Goal: Task Accomplishment & Management: Use online tool/utility

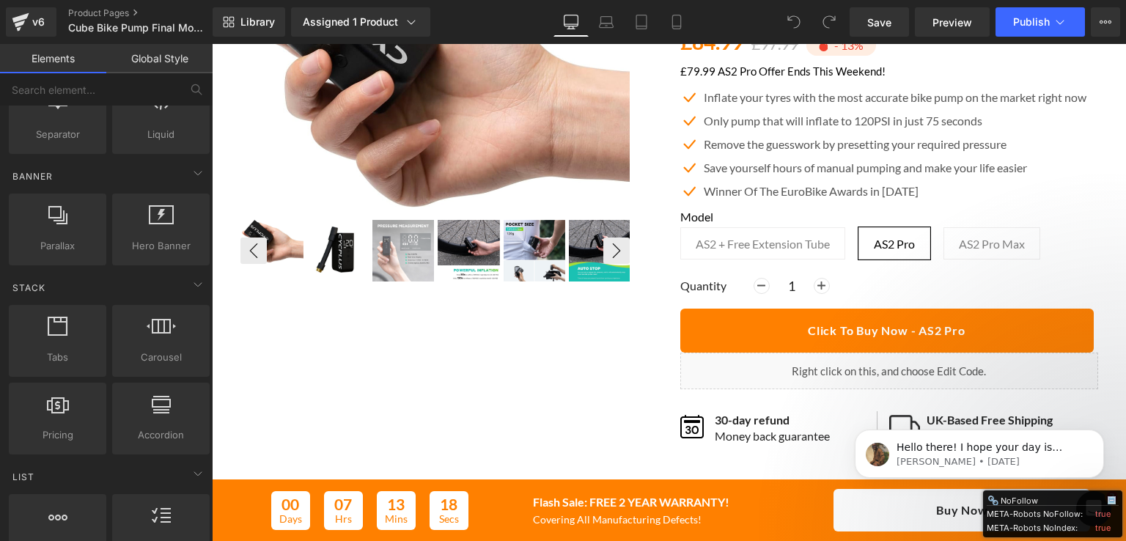
scroll to position [220, 0]
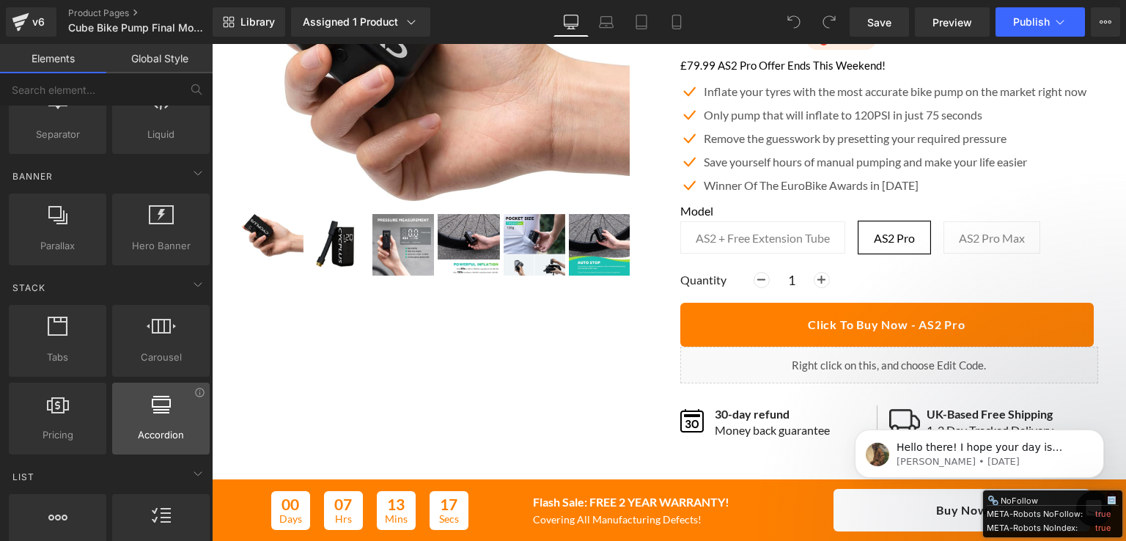
click at [135, 402] on div at bounding box center [161, 411] width 89 height 33
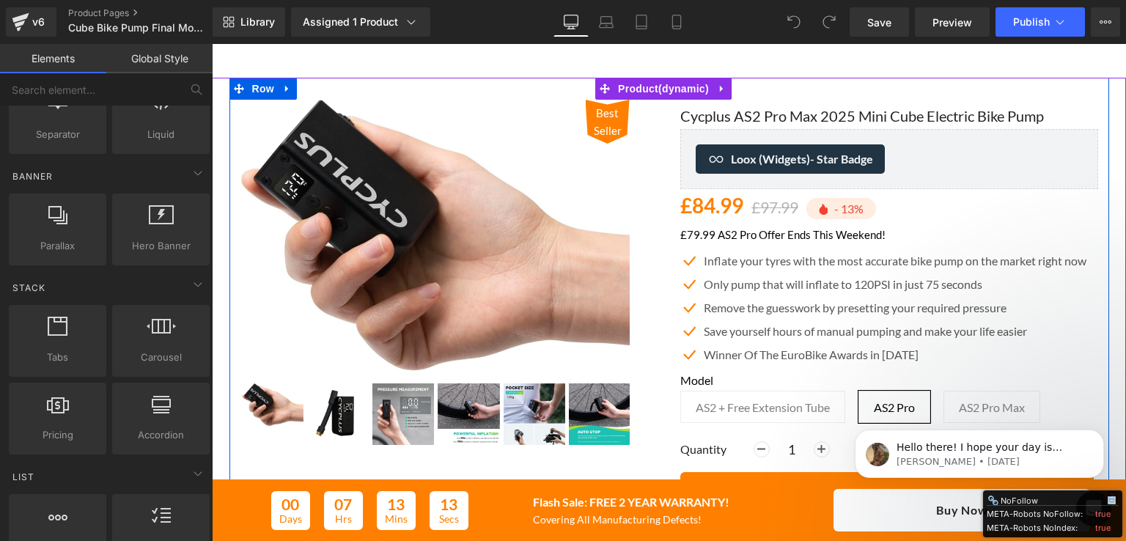
scroll to position [73, 0]
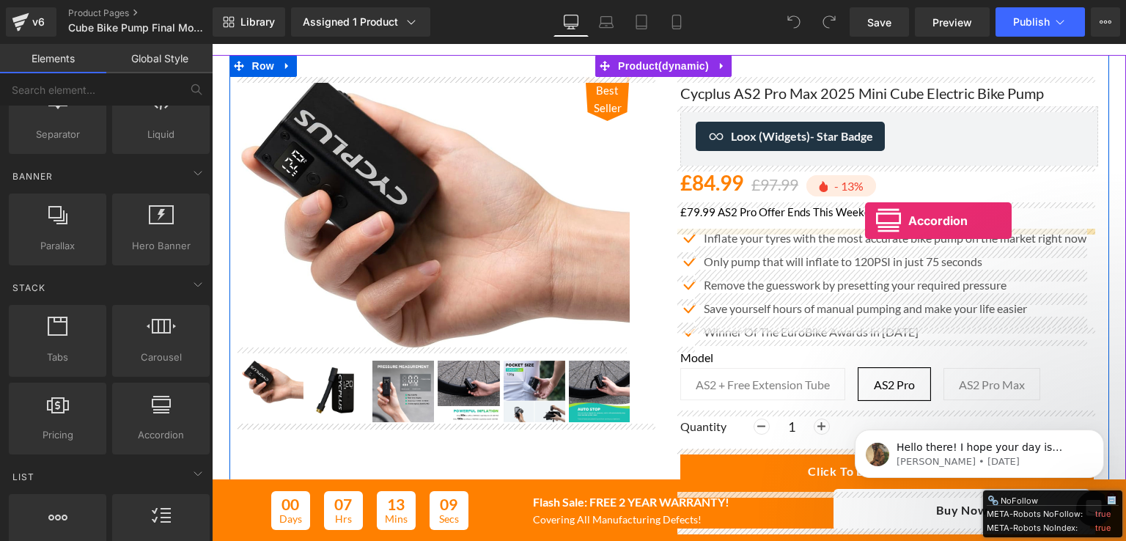
drag, startPoint x: 384, startPoint y: 468, endPoint x: 865, endPoint y: 221, distance: 540.9
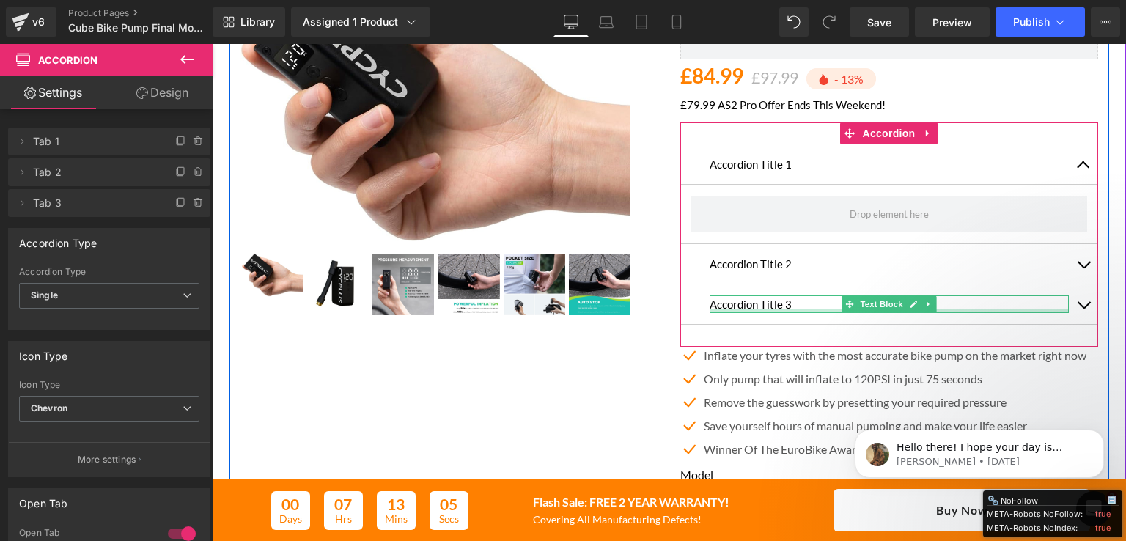
scroll to position [147, 0]
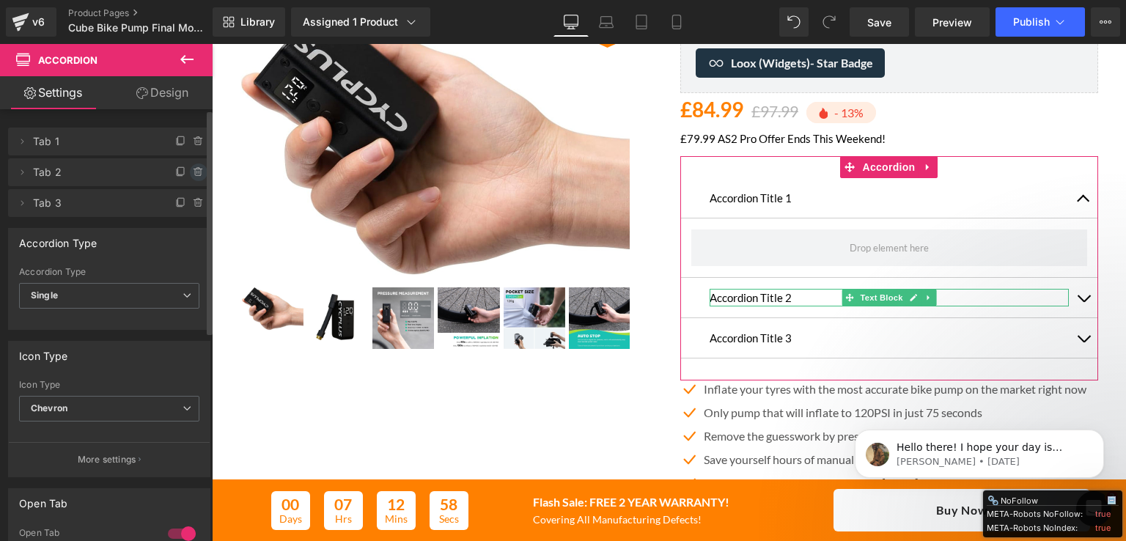
click at [193, 172] on icon at bounding box center [199, 172] width 12 height 12
click at [179, 176] on button "Delete" at bounding box center [183, 173] width 46 height 19
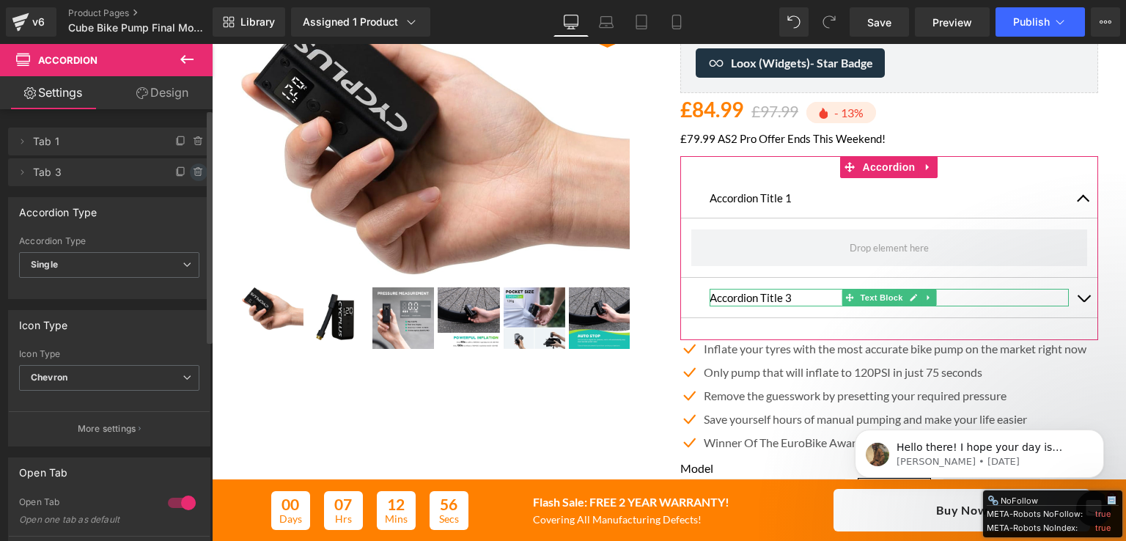
click at [193, 172] on icon at bounding box center [199, 172] width 12 height 12
click at [188, 175] on button "Delete" at bounding box center [183, 173] width 46 height 19
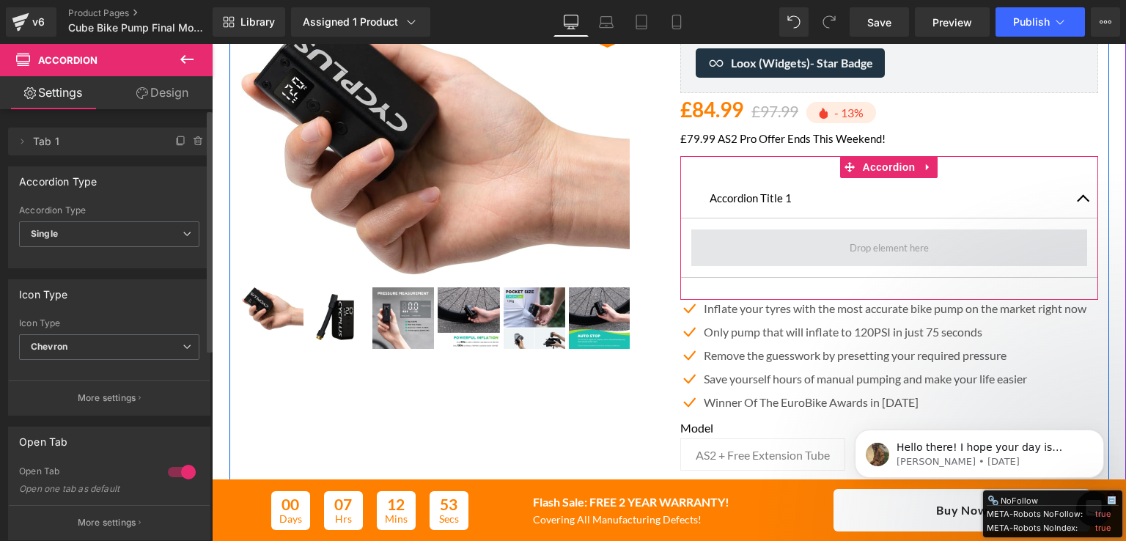
click at [918, 248] on span at bounding box center [889, 247] width 89 height 23
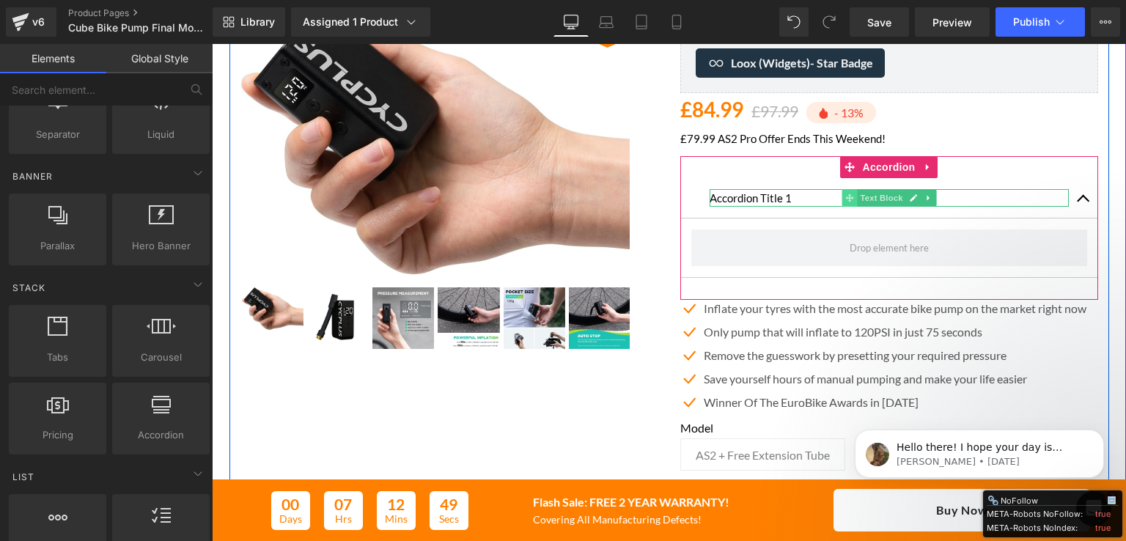
click at [846, 202] on icon at bounding box center [850, 198] width 8 height 9
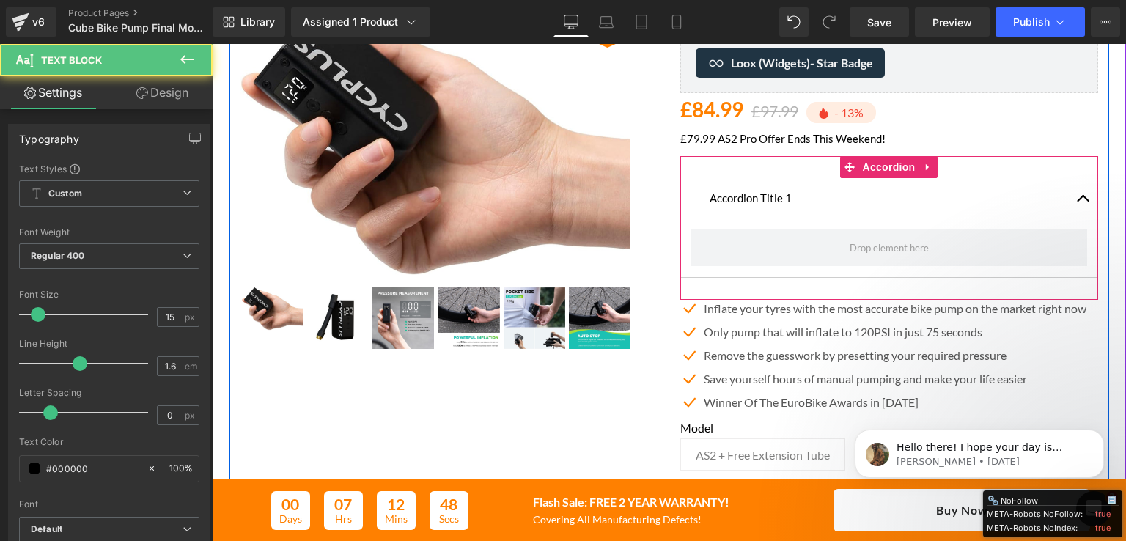
click at [1073, 194] on button "button" at bounding box center [1083, 198] width 29 height 40
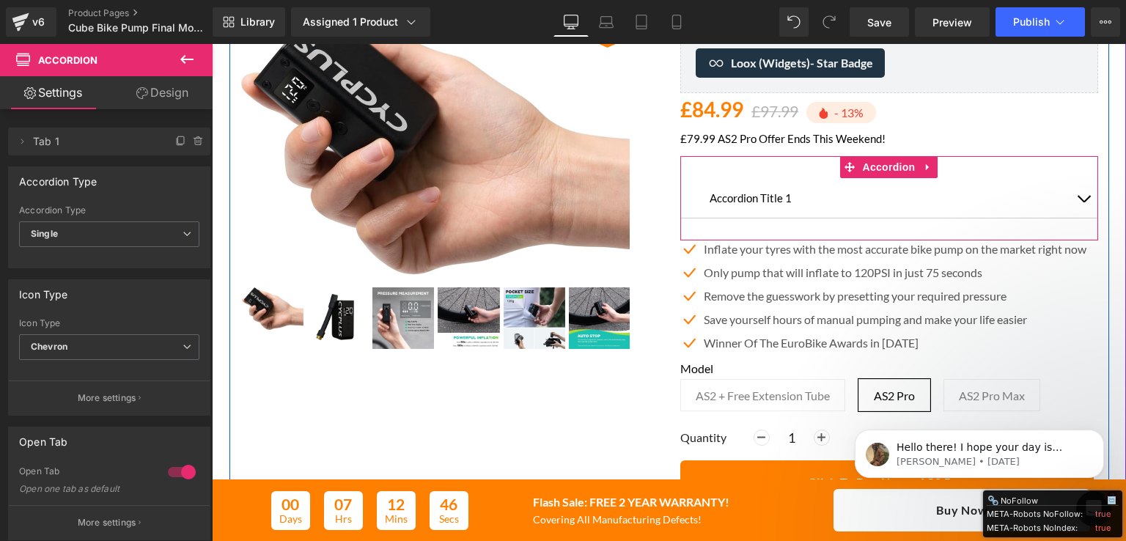
click at [1077, 195] on button "button" at bounding box center [1083, 198] width 29 height 40
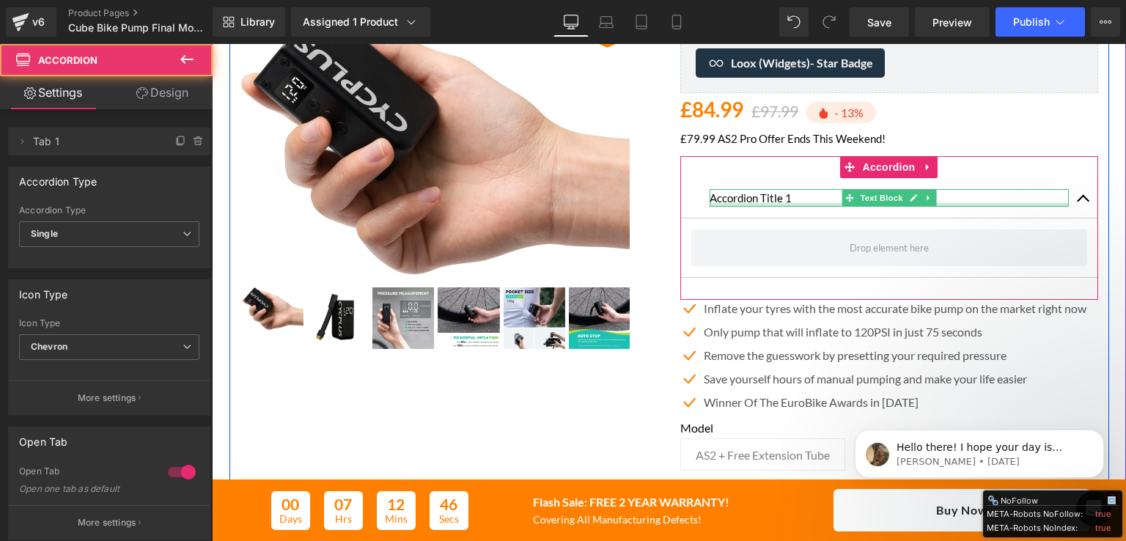
click at [751, 205] on div at bounding box center [889, 205] width 359 height 4
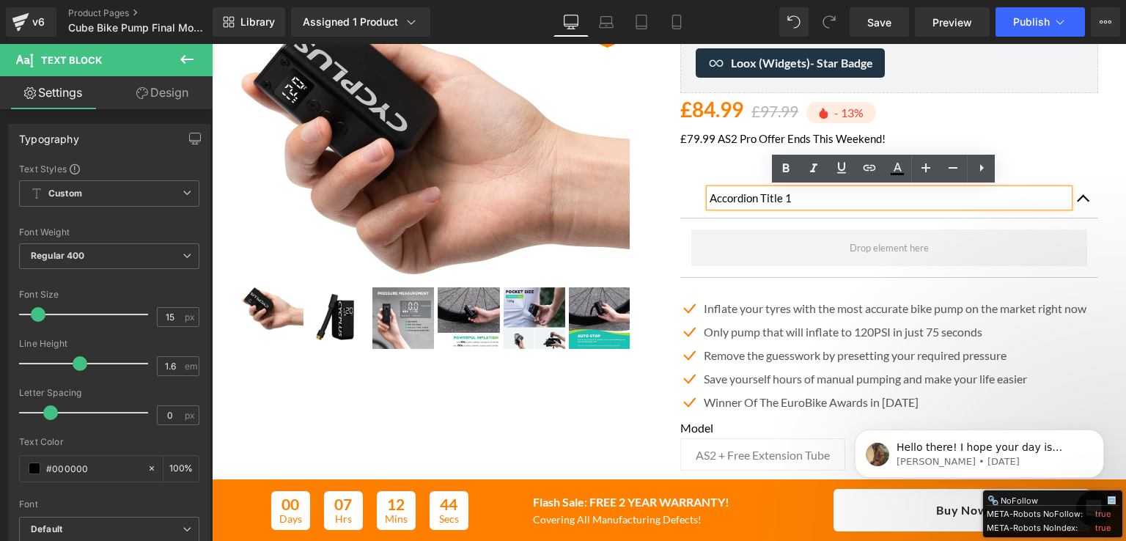
click at [794, 192] on p "Accordion Title 1" at bounding box center [889, 198] width 359 height 18
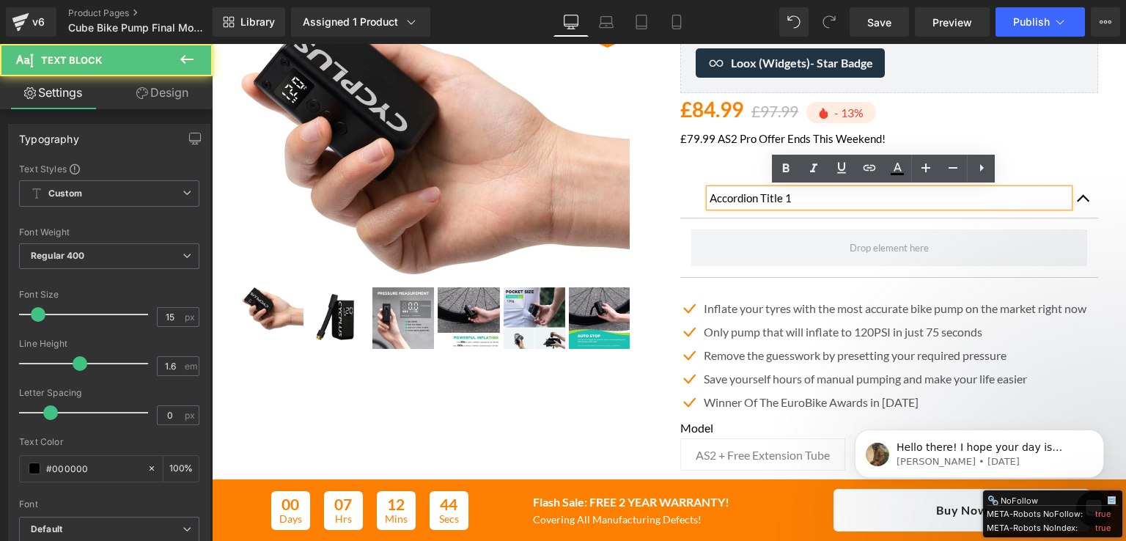
click at [794, 192] on p "Accordion Title 1" at bounding box center [889, 198] width 359 height 18
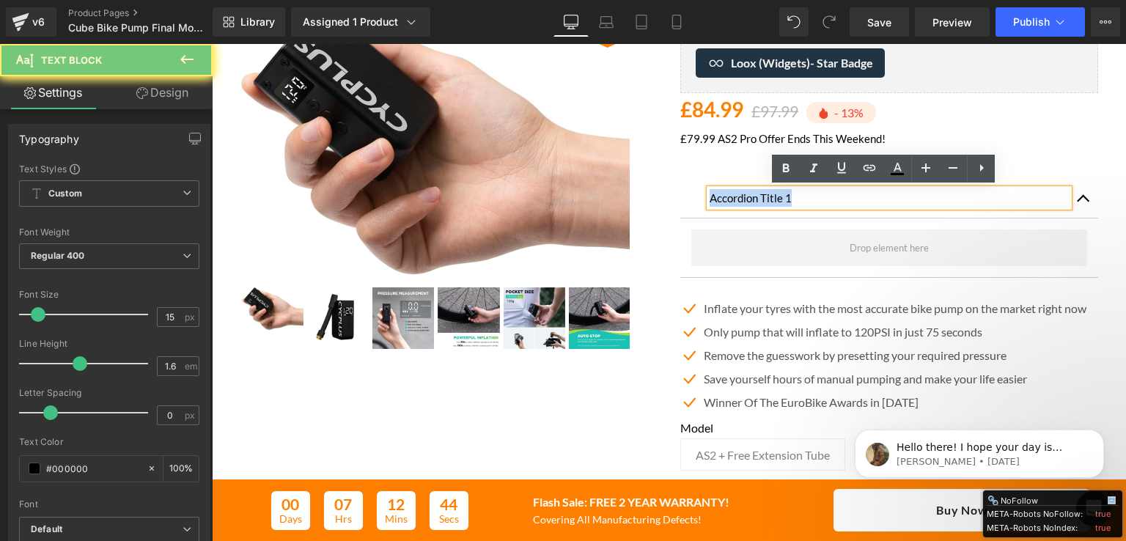
click at [794, 192] on p "Accordion Title 1" at bounding box center [889, 198] width 359 height 18
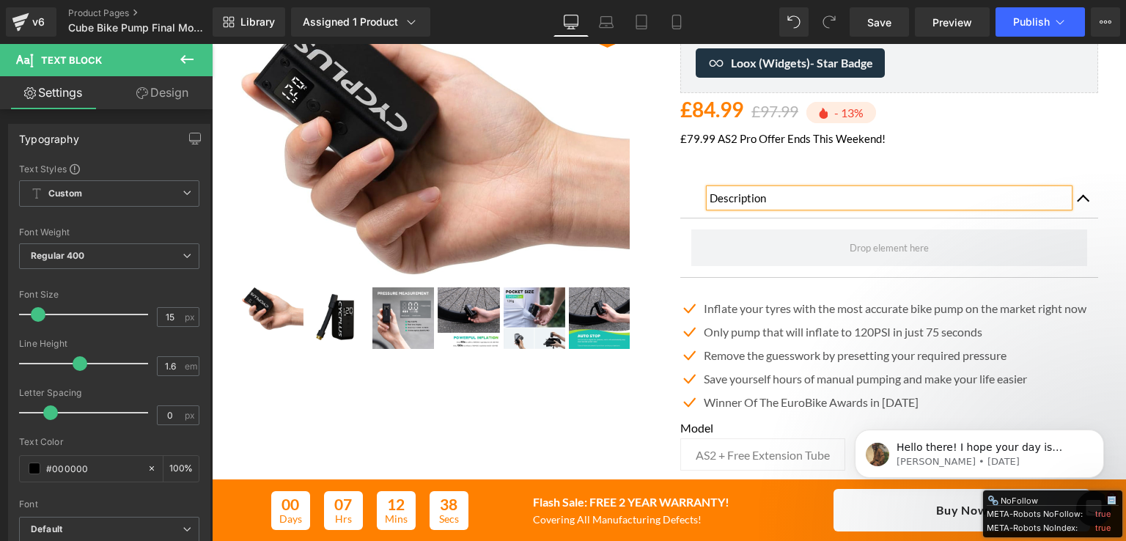
click at [1061, 153] on div "£79.99 AS2 Pro Offer Ends This Weekend! Text Block" at bounding box center [890, 143] width 418 height 26
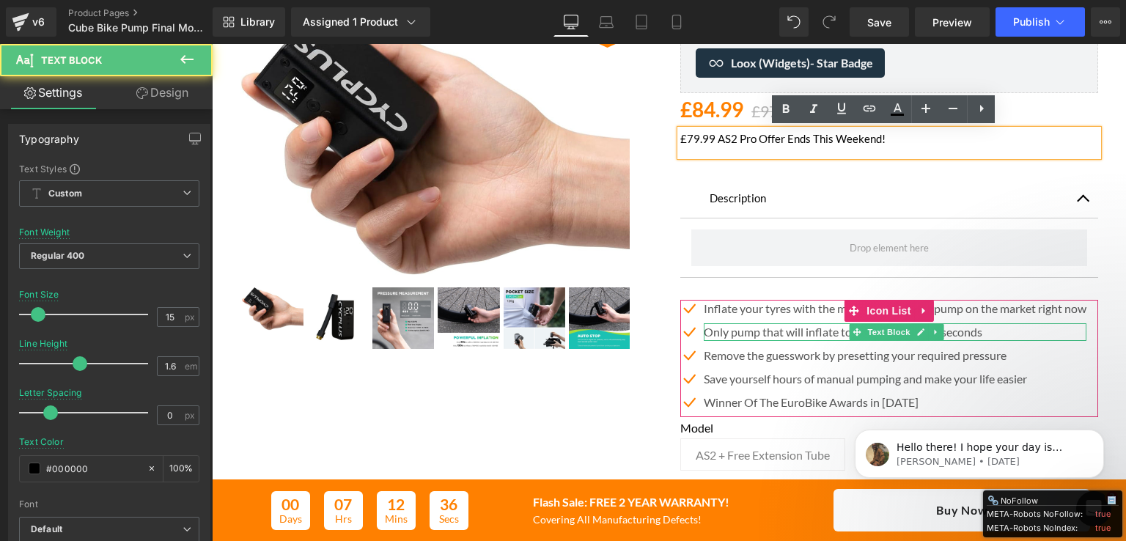
click at [742, 331] on p "Only pump that will inflate to 120PSI in just 75 seconds" at bounding box center [895, 332] width 383 height 18
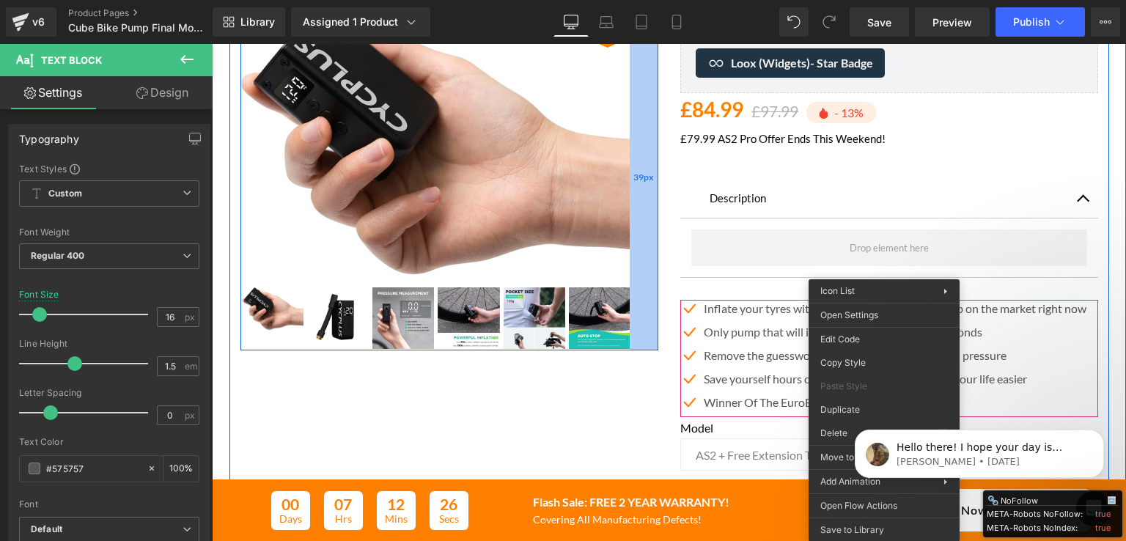
click at [648, 290] on div "39px" at bounding box center [644, 177] width 29 height 347
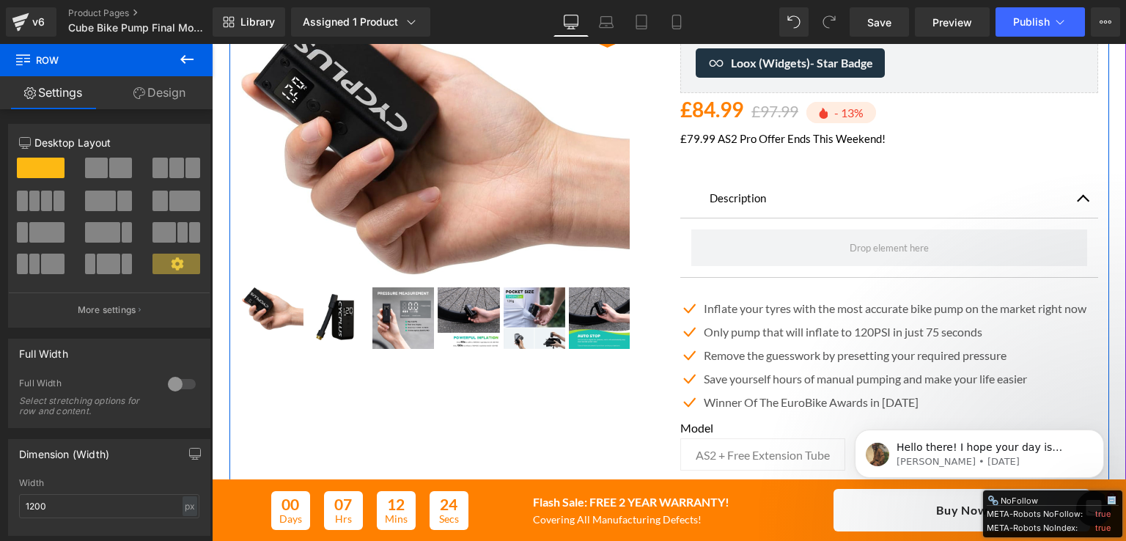
click at [660, 288] on div "Best Seller (P) Image ‹ ›" at bounding box center [450, 177] width 440 height 347
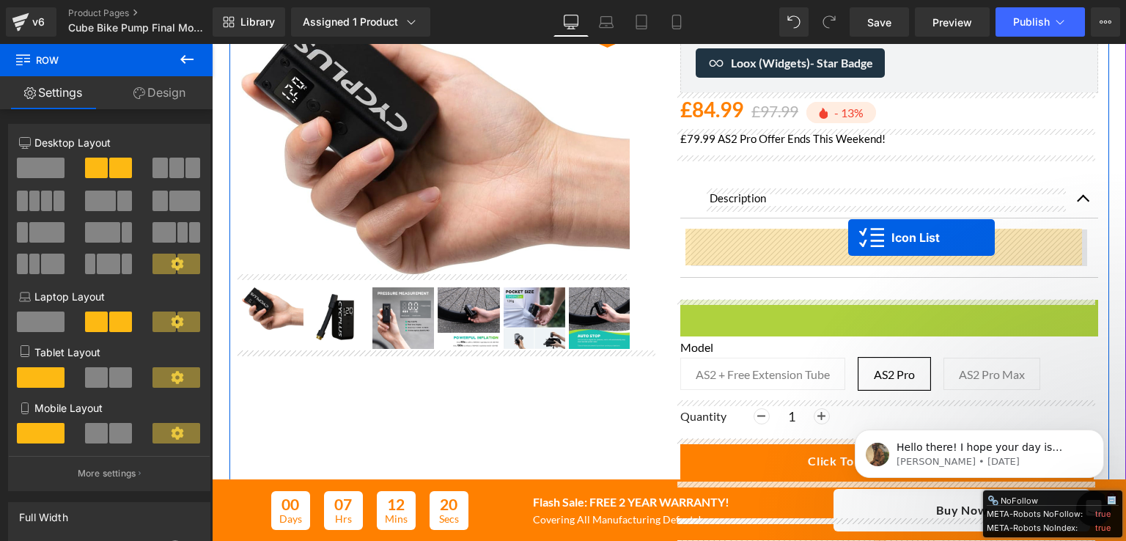
drag, startPoint x: 846, startPoint y: 306, endPoint x: 849, endPoint y: 238, distance: 68.2
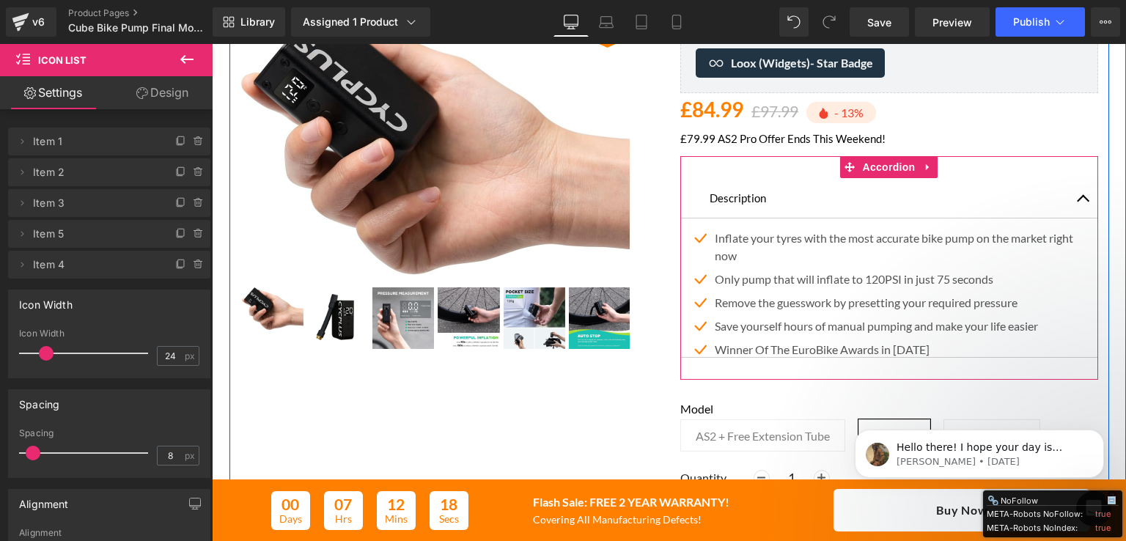
click at [1080, 191] on button "button" at bounding box center [1083, 198] width 29 height 40
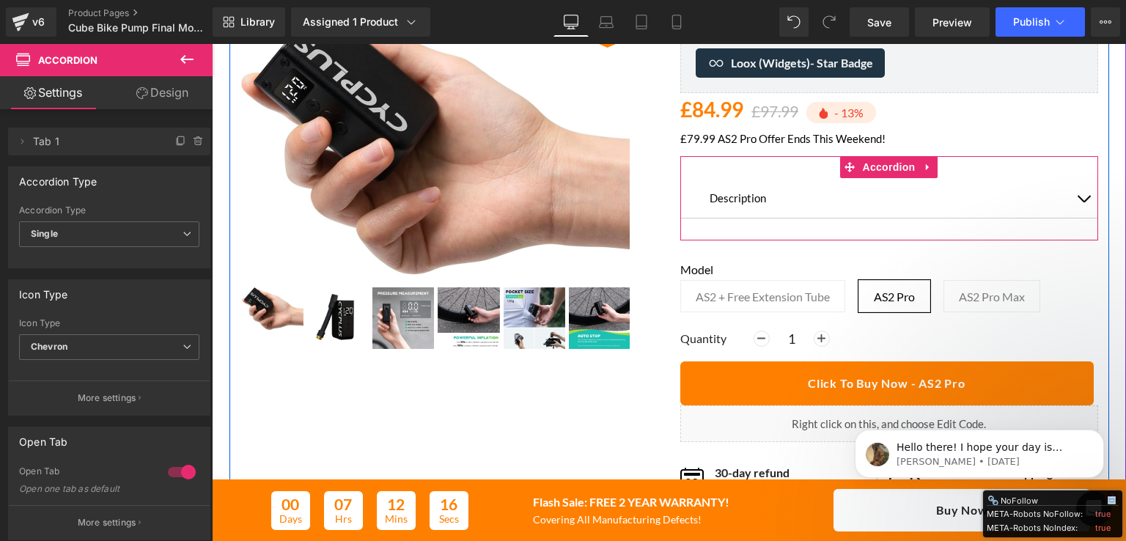
click at [1080, 193] on button "button" at bounding box center [1083, 198] width 29 height 40
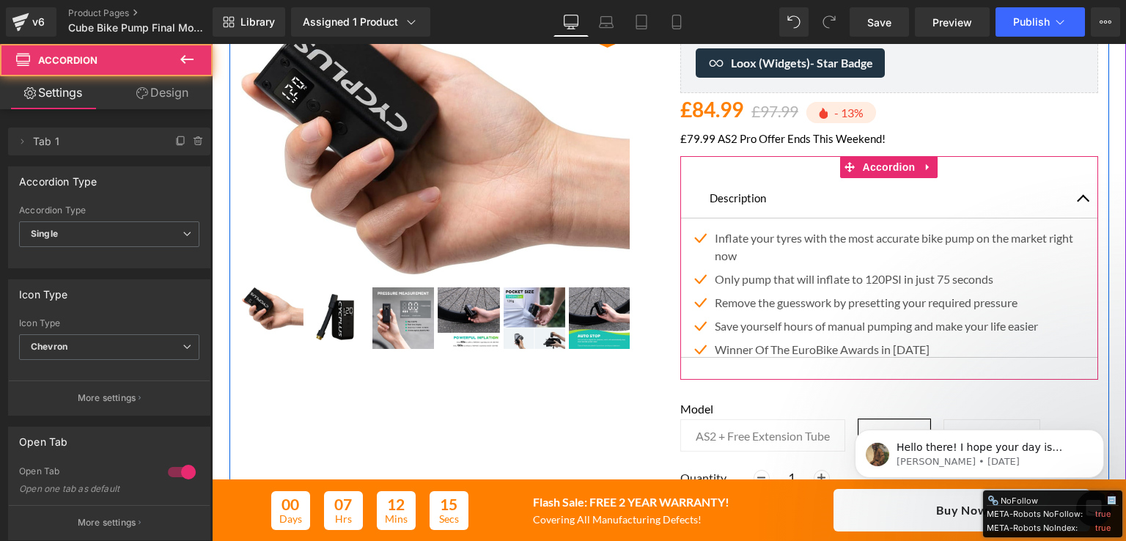
click at [1080, 193] on button "button" at bounding box center [1083, 198] width 29 height 40
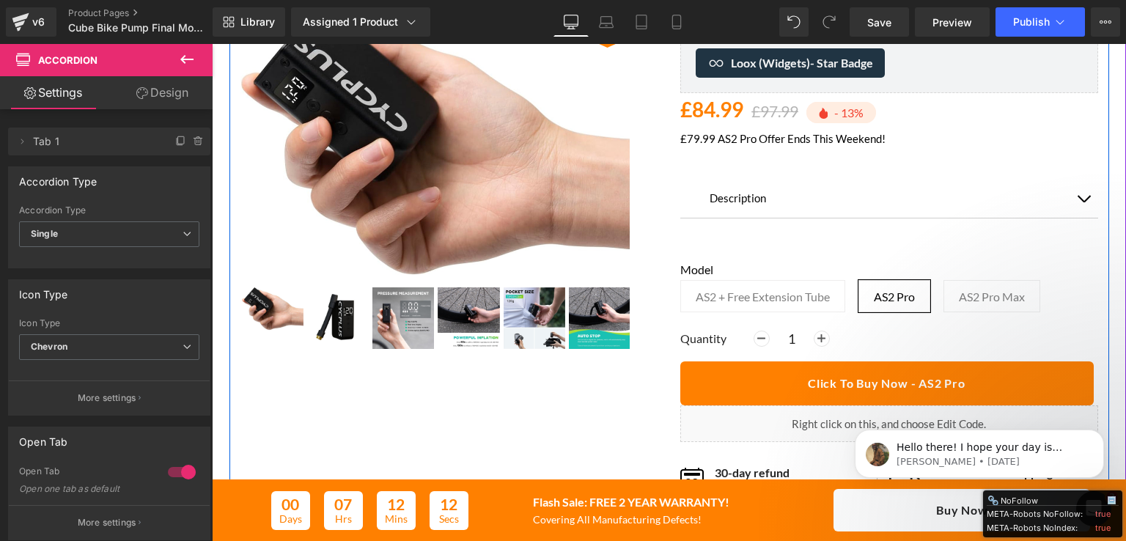
click at [659, 199] on div "Best Seller (P) Image ‹ ›" at bounding box center [450, 177] width 440 height 347
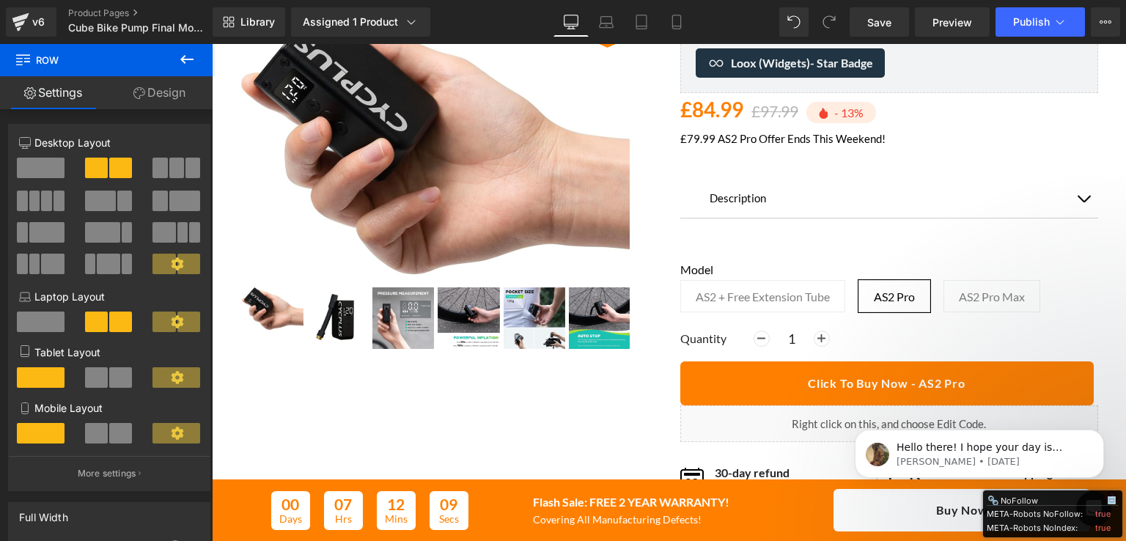
scroll to position [73, 0]
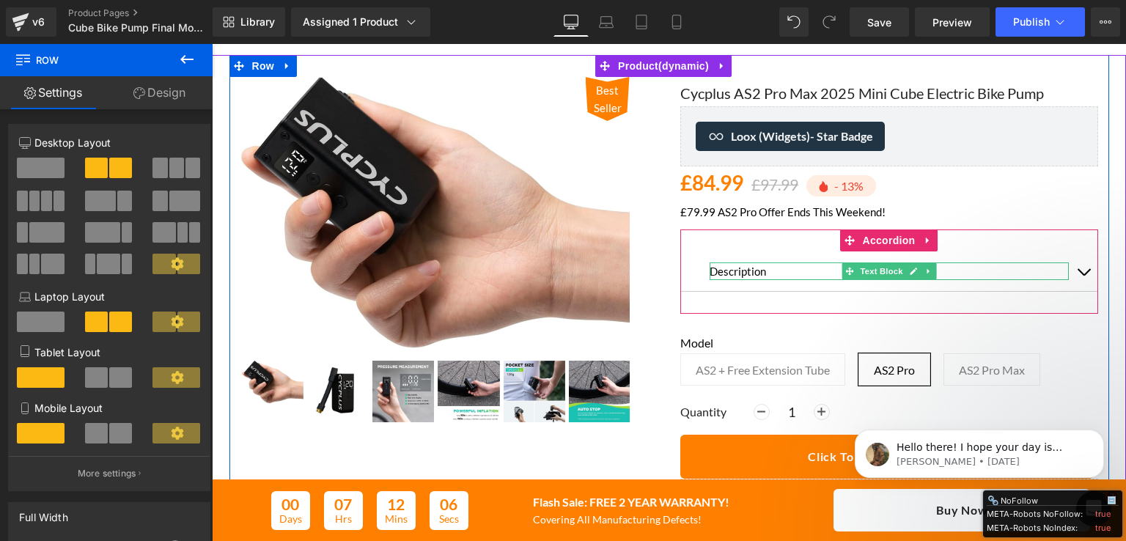
click at [737, 266] on p "Description" at bounding box center [889, 272] width 359 height 18
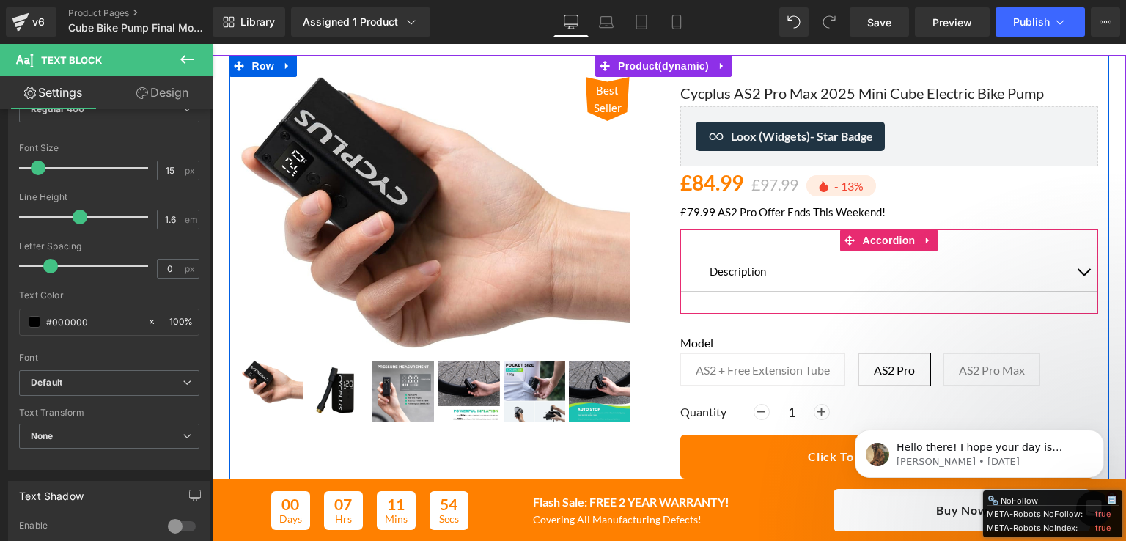
click at [696, 268] on div "Description Text Block" at bounding box center [890, 272] width 418 height 40
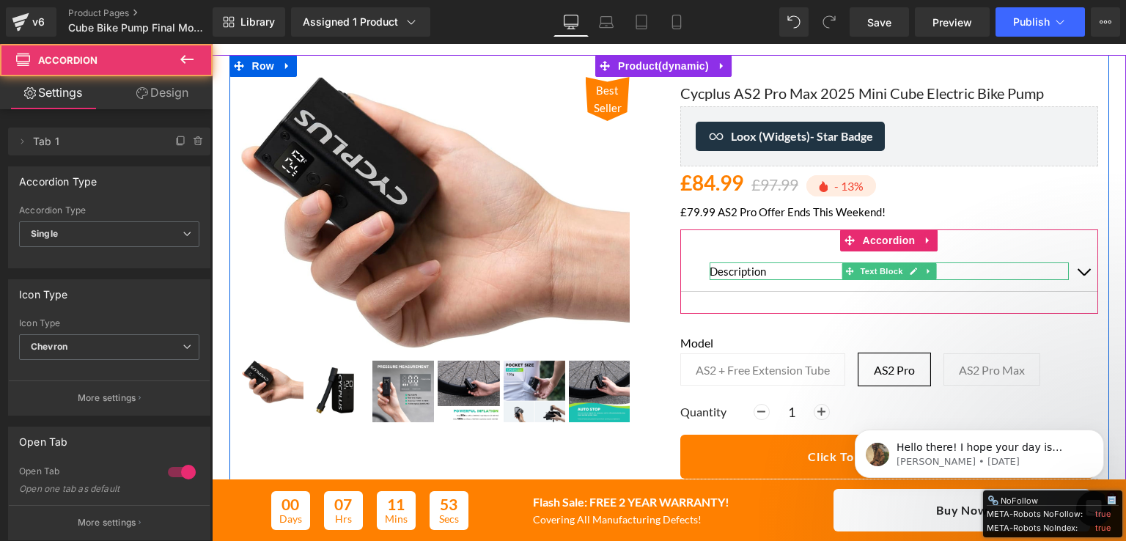
click at [714, 269] on p "Description" at bounding box center [889, 272] width 359 height 18
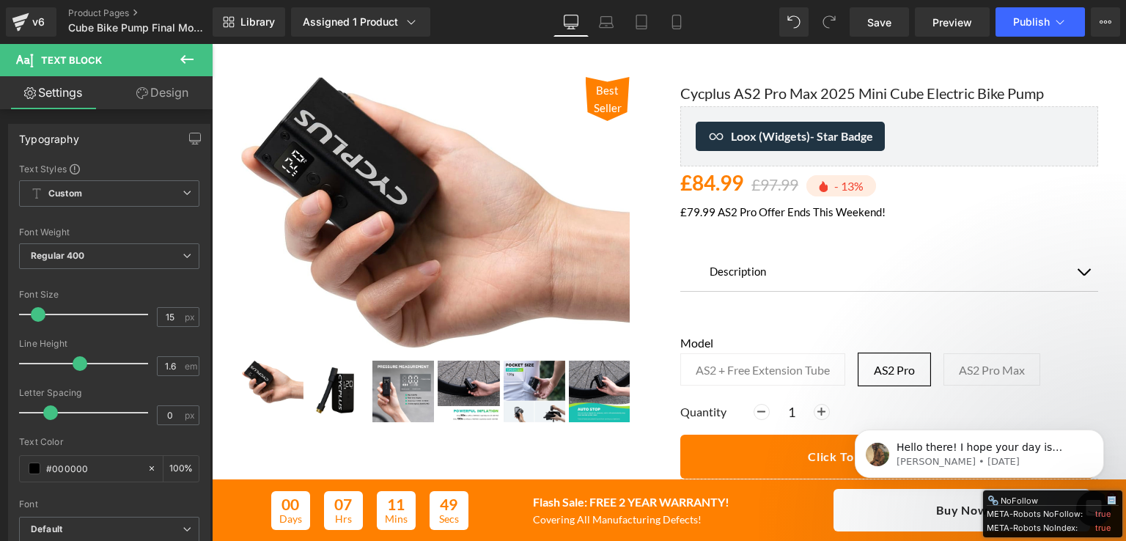
click at [139, 89] on icon at bounding box center [142, 93] width 12 height 12
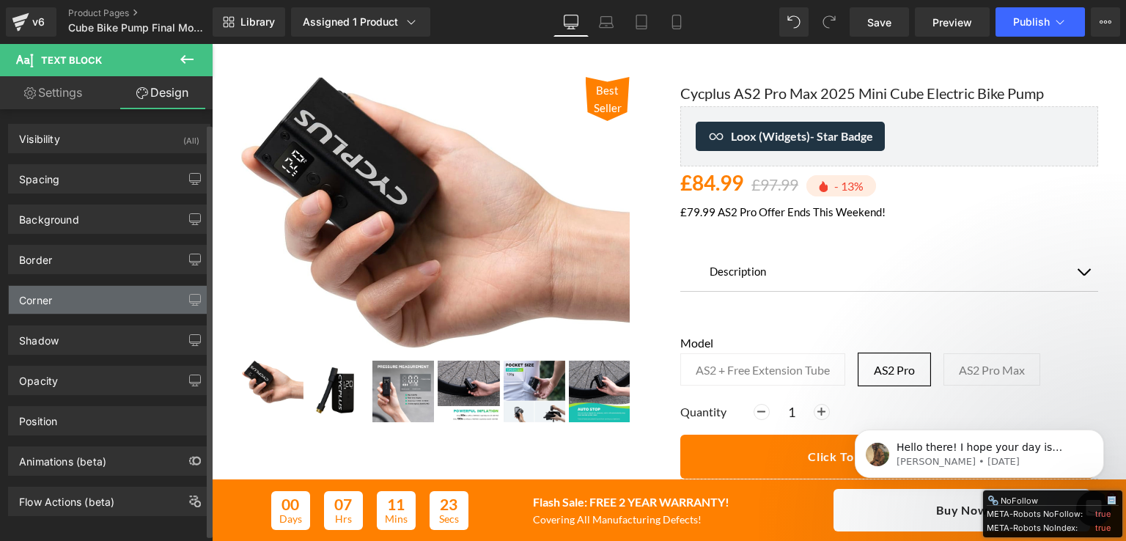
scroll to position [13, 0]
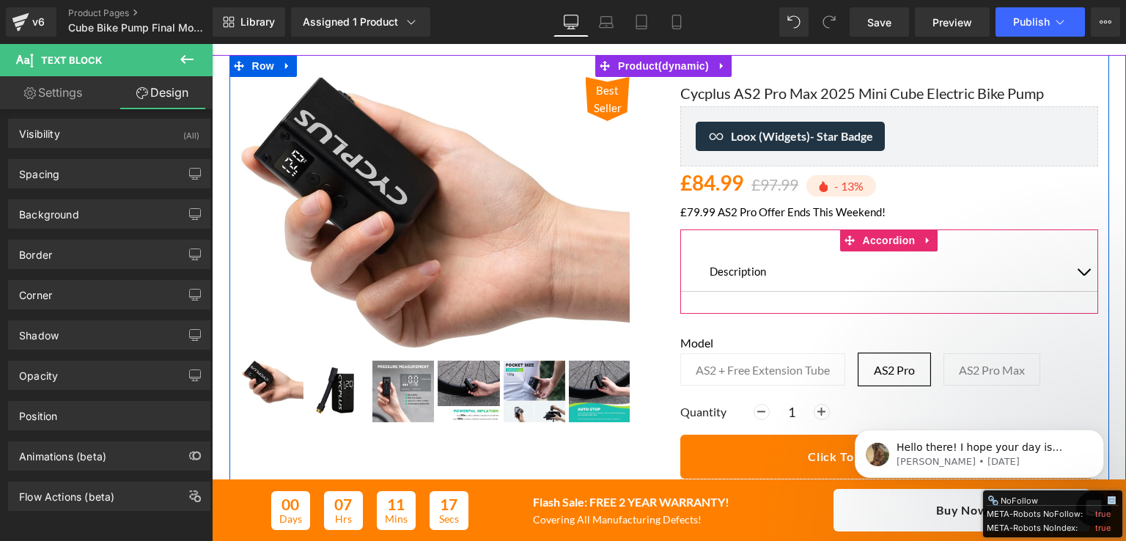
click at [700, 246] on div "Description Text Block Icon Inflate your tyres with the most accurate bike pump…" at bounding box center [890, 272] width 418 height 84
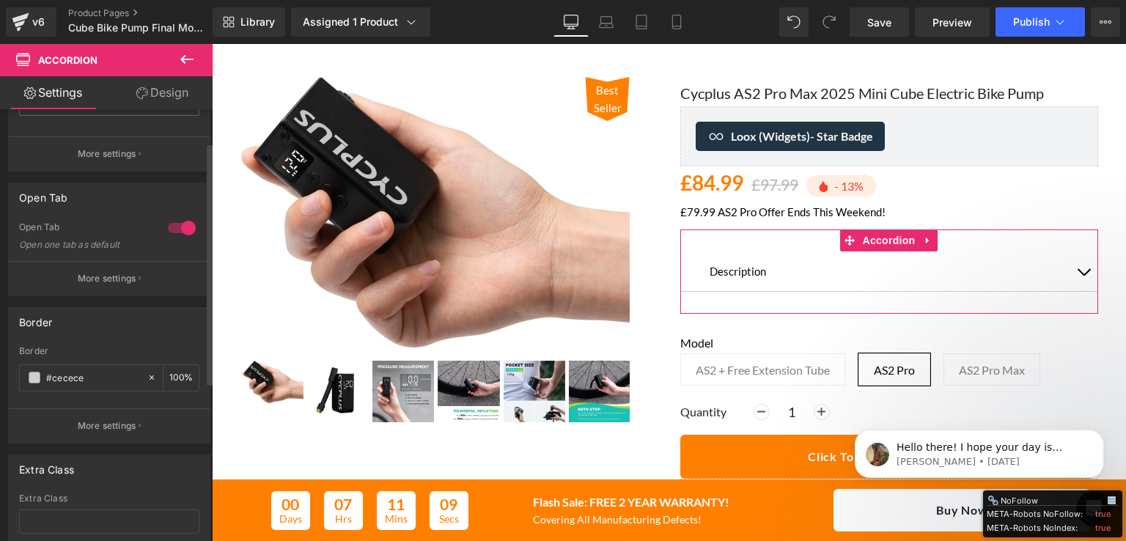
scroll to position [46, 0]
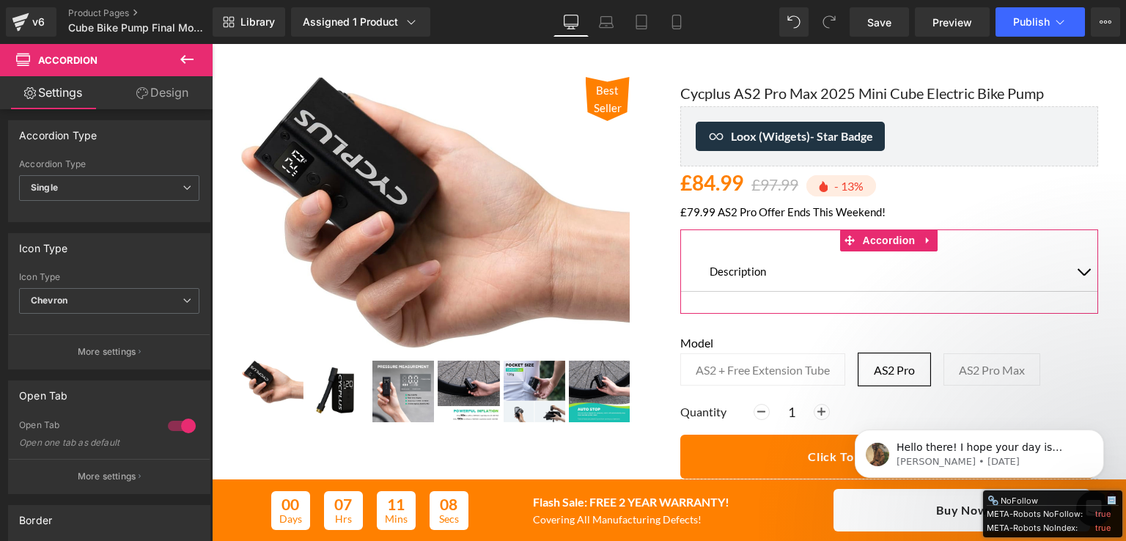
click at [161, 89] on link "Design" at bounding box center [162, 92] width 106 height 33
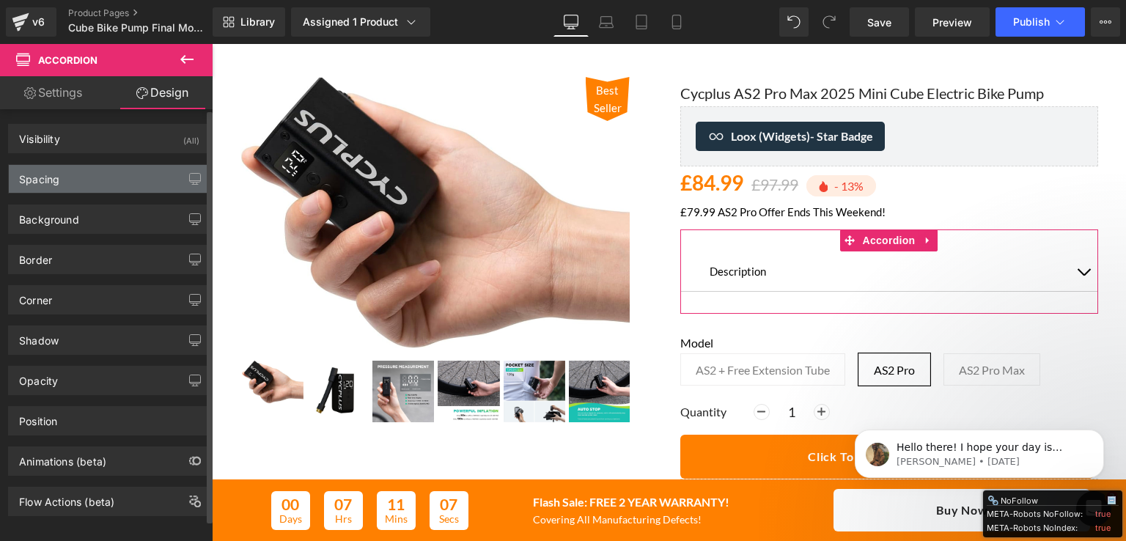
click at [93, 172] on div "Spacing" at bounding box center [109, 179] width 201 height 28
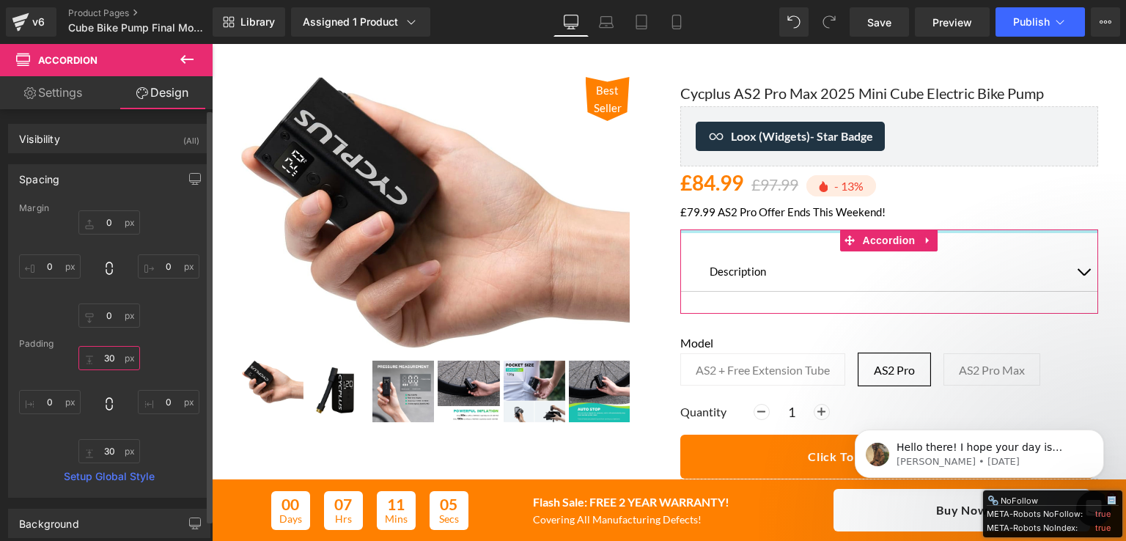
click at [107, 359] on input "30" at bounding box center [109, 358] width 62 height 24
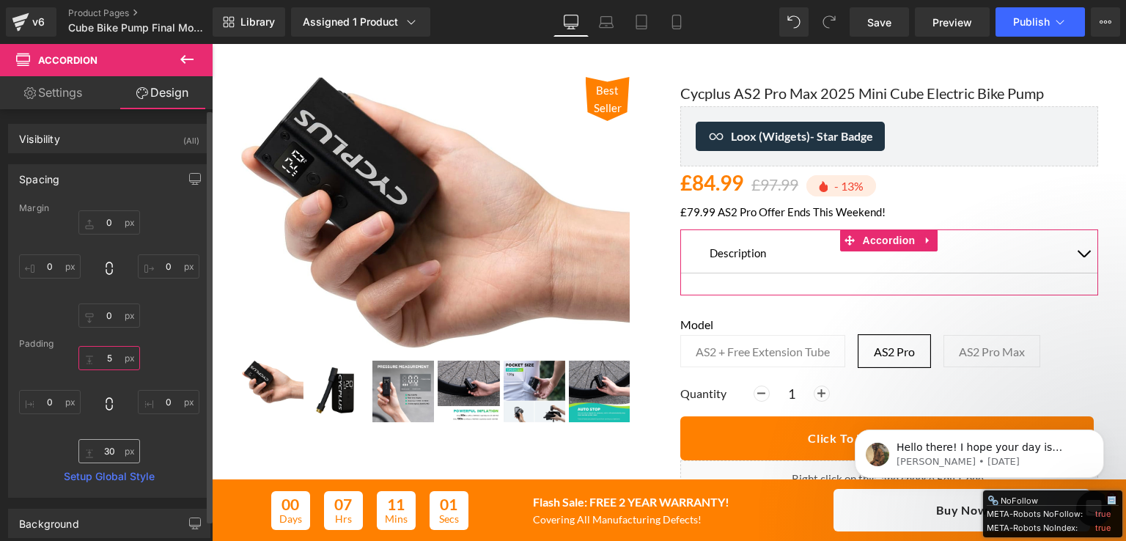
type input "5"
click at [111, 447] on input "30" at bounding box center [109, 451] width 62 height 24
type input "5"
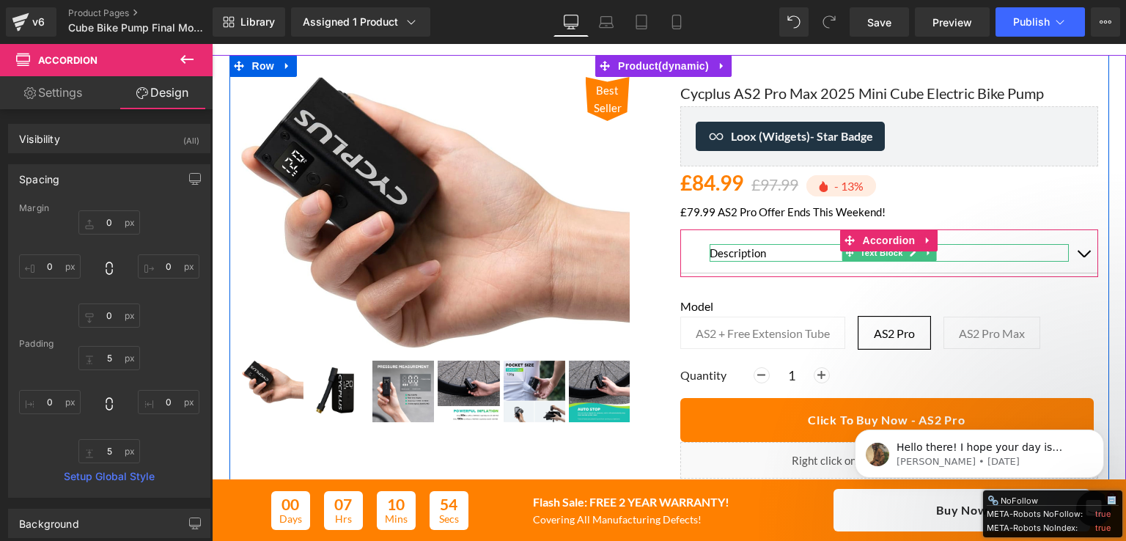
click at [724, 249] on p "Description" at bounding box center [889, 253] width 359 height 18
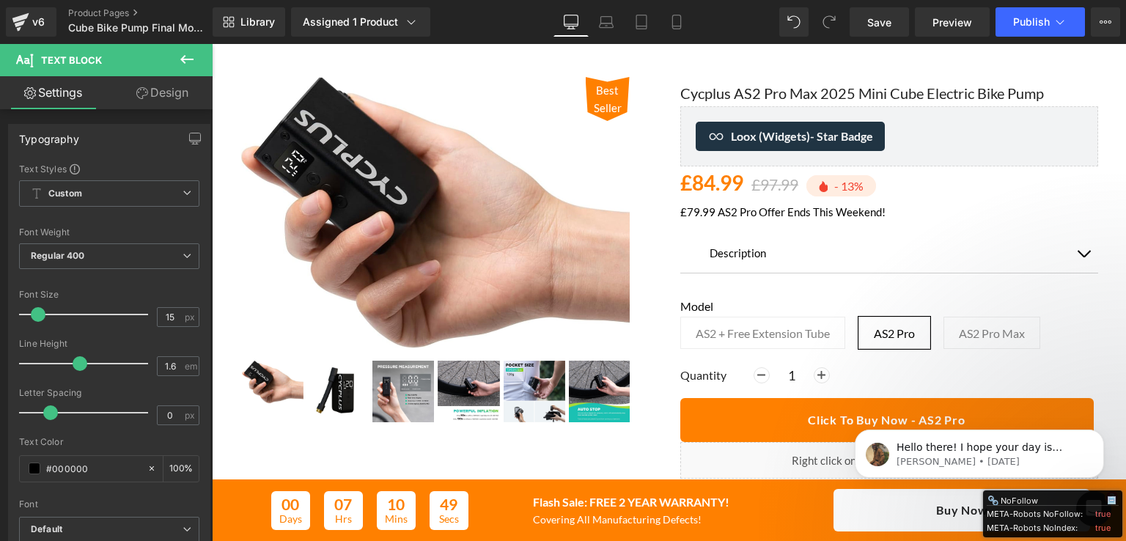
click at [164, 95] on link "Design" at bounding box center [162, 92] width 106 height 33
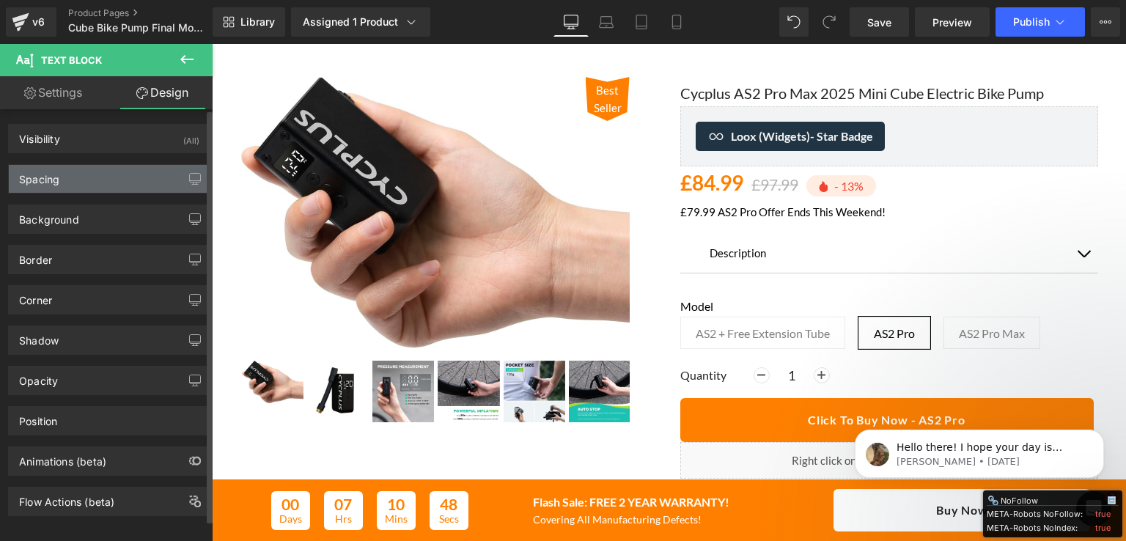
click at [86, 169] on div "Spacing" at bounding box center [109, 179] width 201 height 28
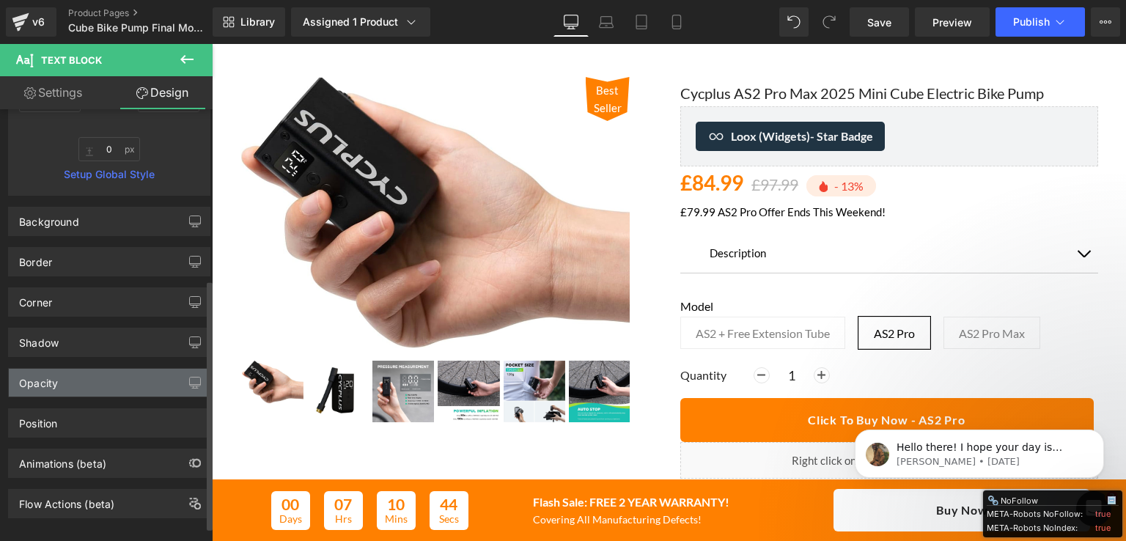
scroll to position [318, 0]
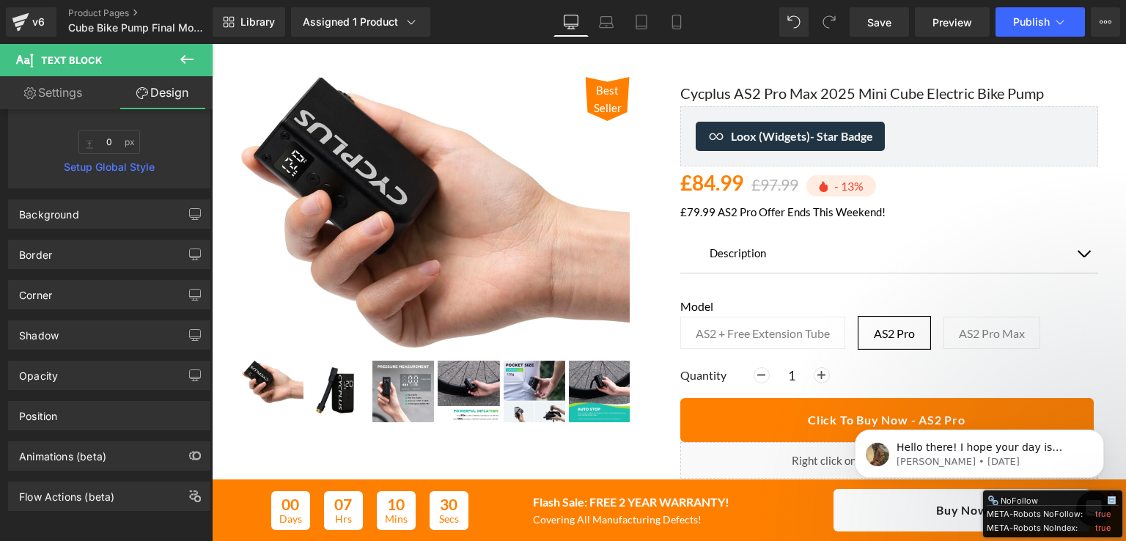
click at [62, 98] on link "Settings" at bounding box center [53, 92] width 106 height 33
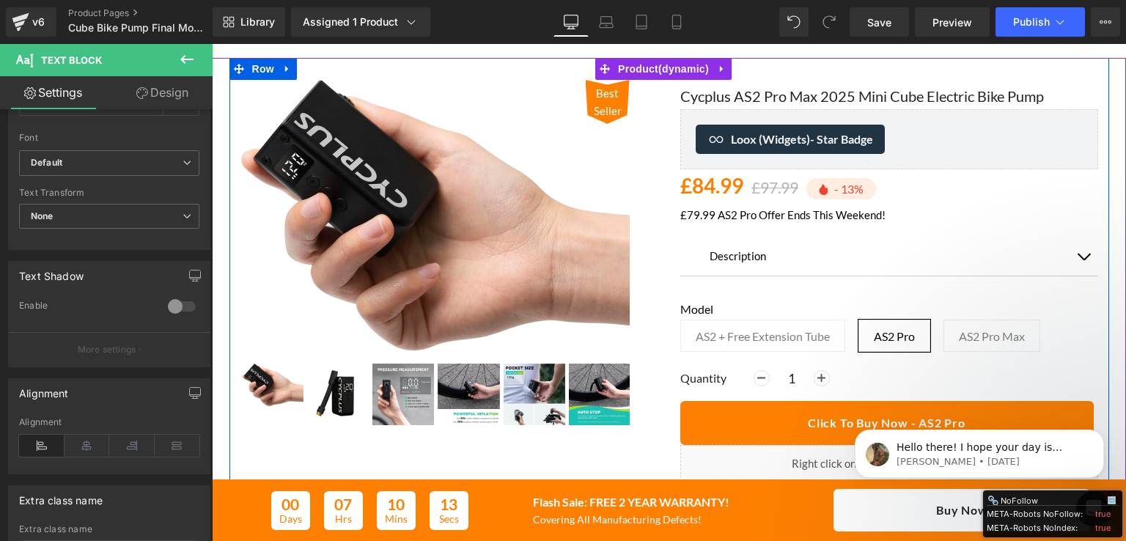
scroll to position [0, 0]
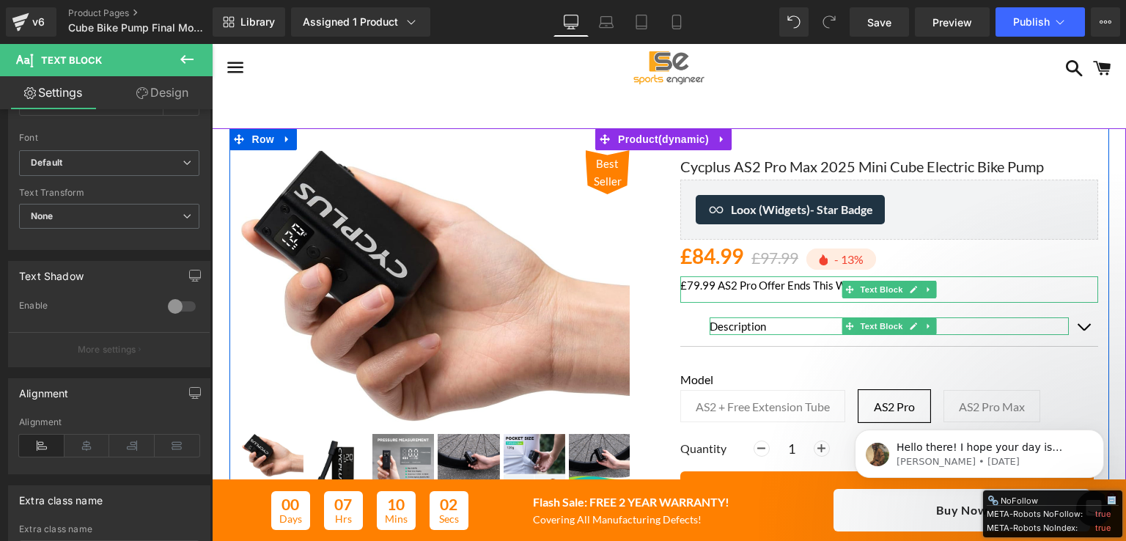
click at [654, 312] on div "Best Seller (P) Image ‹ ›" at bounding box center [450, 323] width 440 height 347
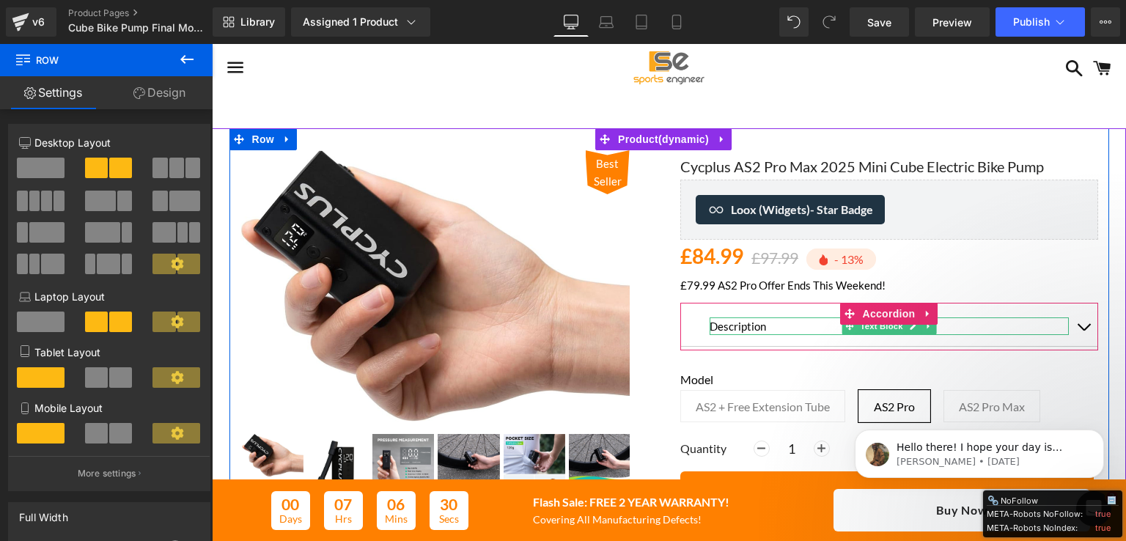
click at [721, 323] on p "Description" at bounding box center [889, 327] width 359 height 18
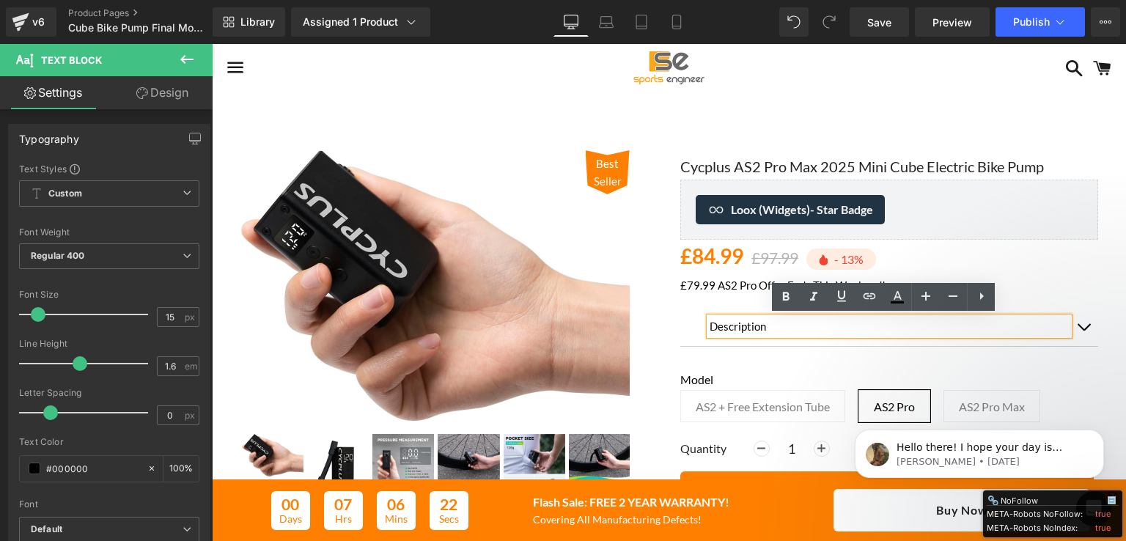
click at [681, 318] on div "Description Text Block" at bounding box center [890, 327] width 418 height 40
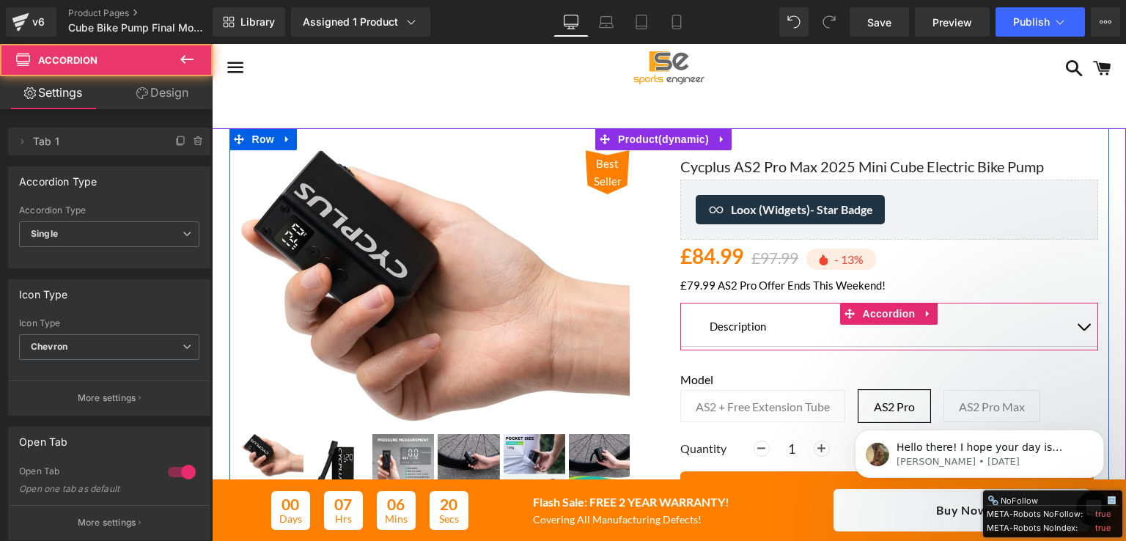
click at [689, 320] on div "Description Text Block" at bounding box center [890, 327] width 418 height 40
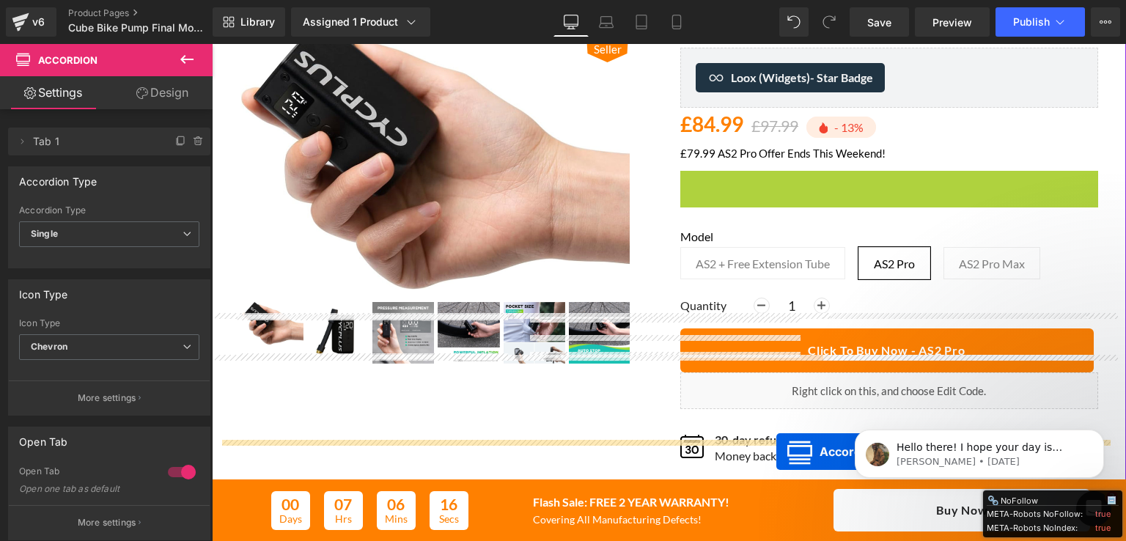
scroll to position [176, 0]
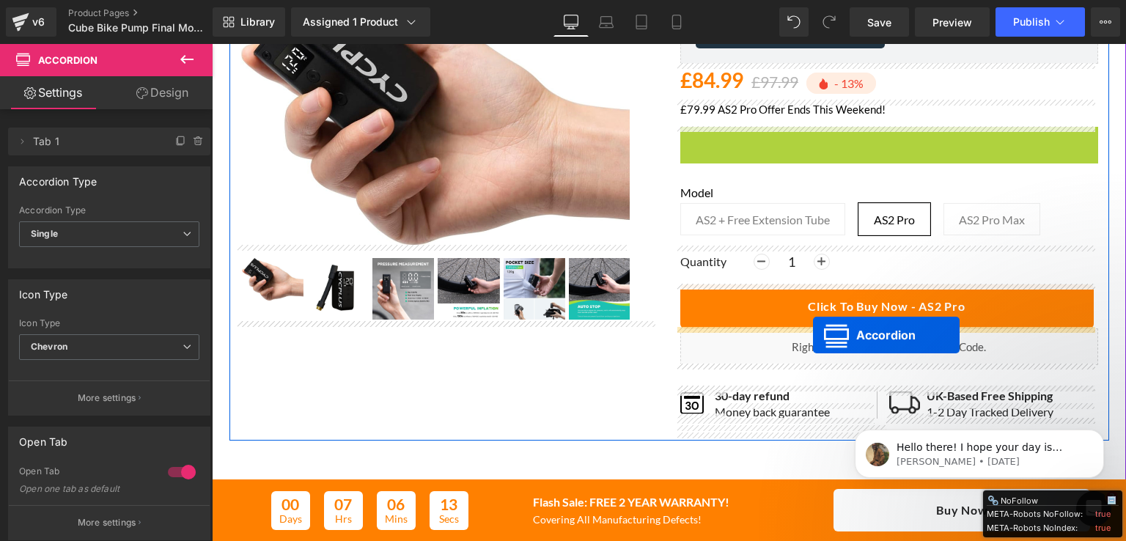
drag, startPoint x: 870, startPoint y: 306, endPoint x: 813, endPoint y: 335, distance: 63.6
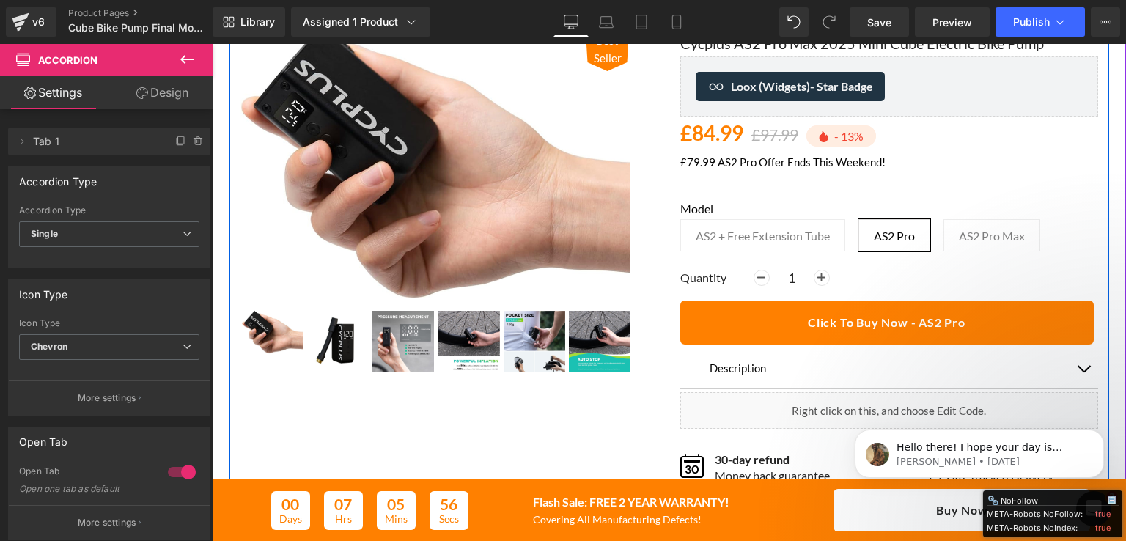
scroll to position [0, 0]
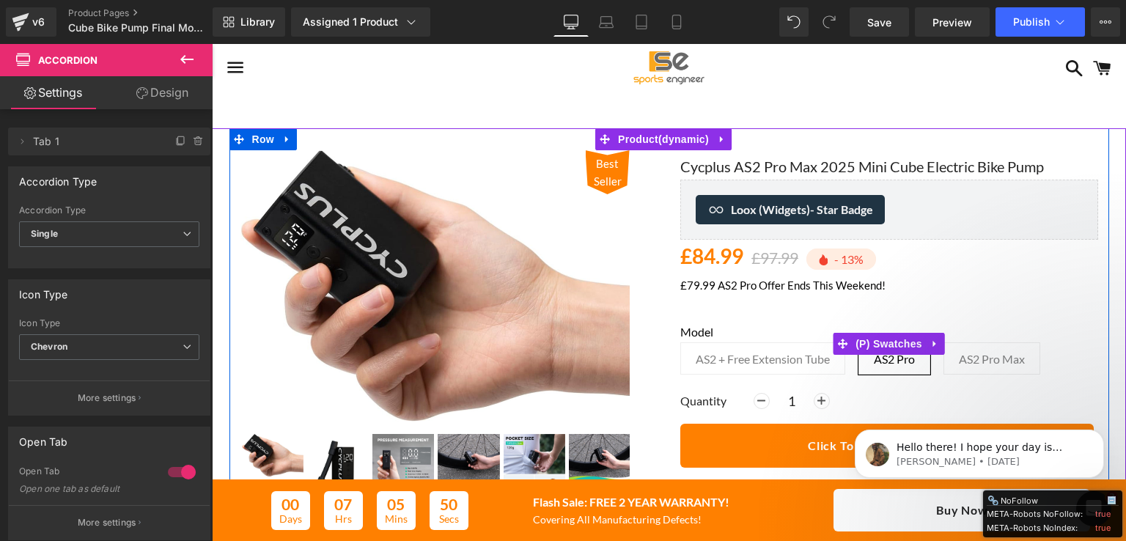
click at [754, 326] on label "Model" at bounding box center [890, 334] width 418 height 18
click at [745, 319] on div "Model AS2 + Free Extension Tube AS2 Pro AS2 Pro Max" at bounding box center [890, 344] width 418 height 83
click at [672, 331] on div "Cycplus AS2 Pro Max 2025 Mini Cube Electric Bike Pump (P) Title Loox (Widgets) …" at bounding box center [890, 385] width 440 height 470
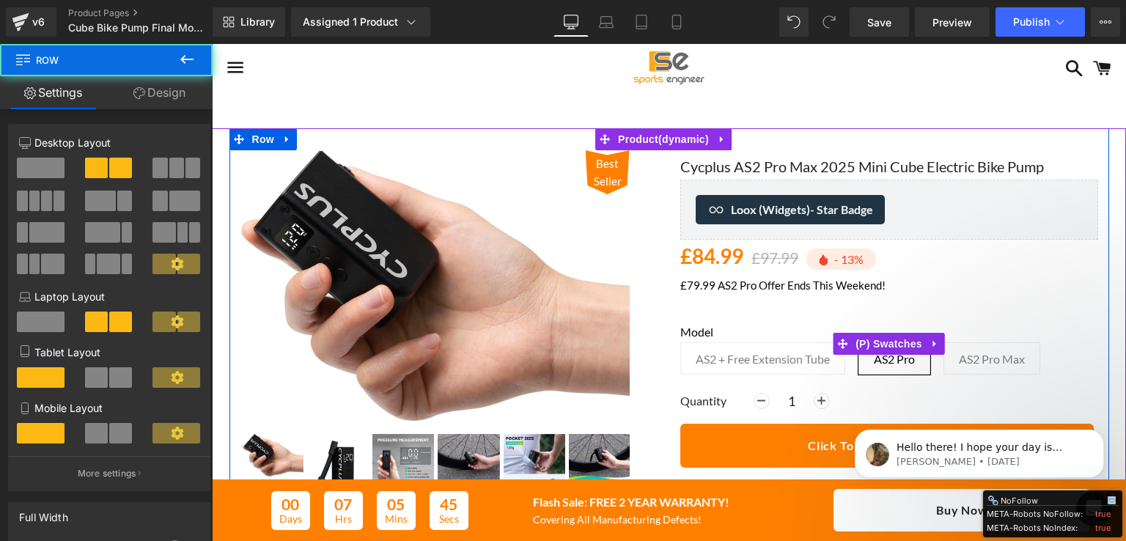
click at [741, 332] on label "Model" at bounding box center [890, 334] width 418 height 18
click at [781, 329] on label "Model" at bounding box center [890, 334] width 418 height 18
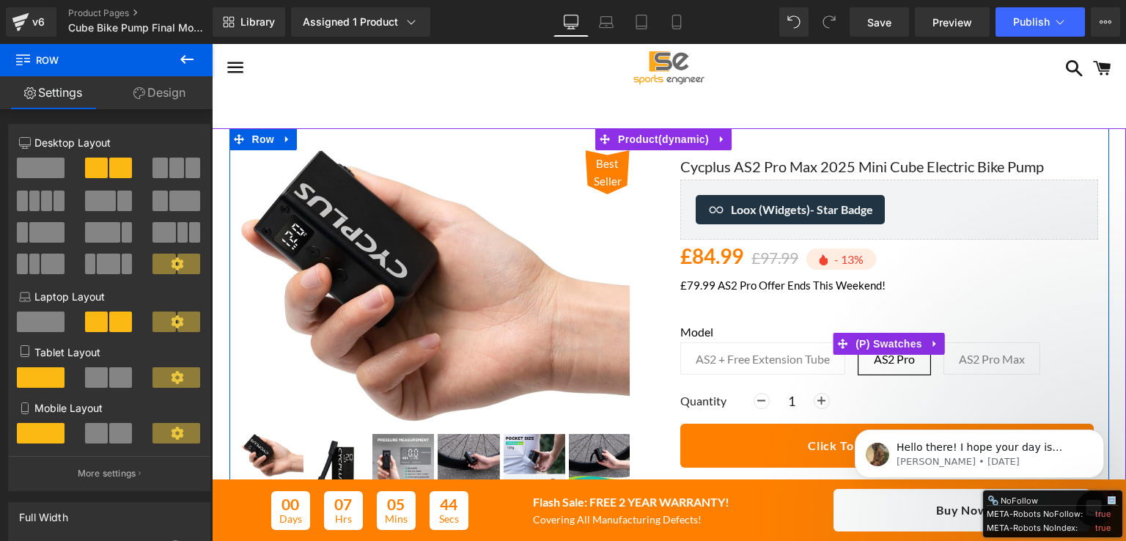
click at [781, 329] on label "Model" at bounding box center [890, 334] width 418 height 18
click at [857, 340] on span "(P) Swatches" at bounding box center [889, 345] width 74 height 22
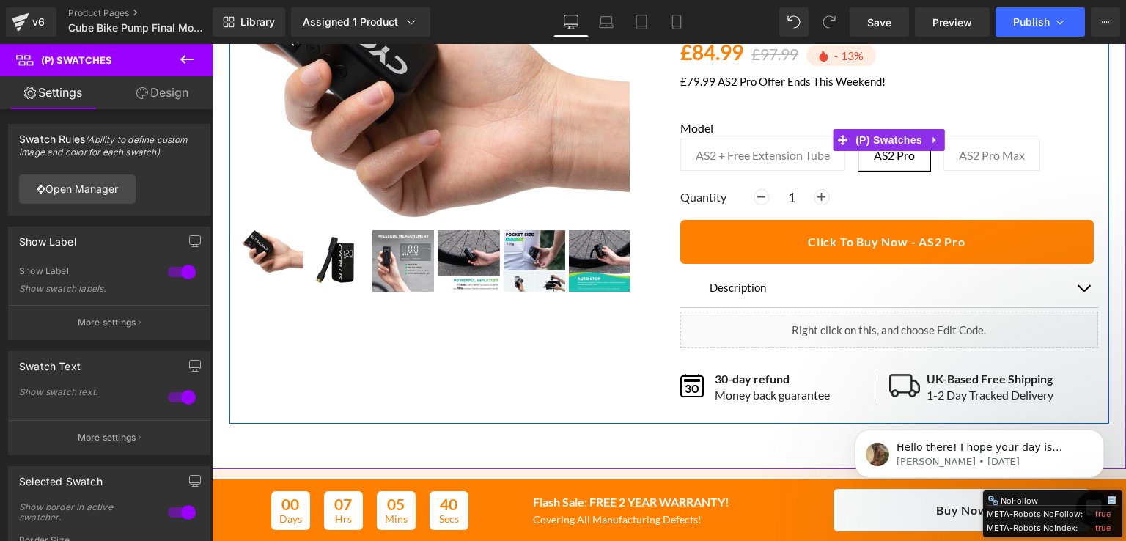
scroll to position [220, 0]
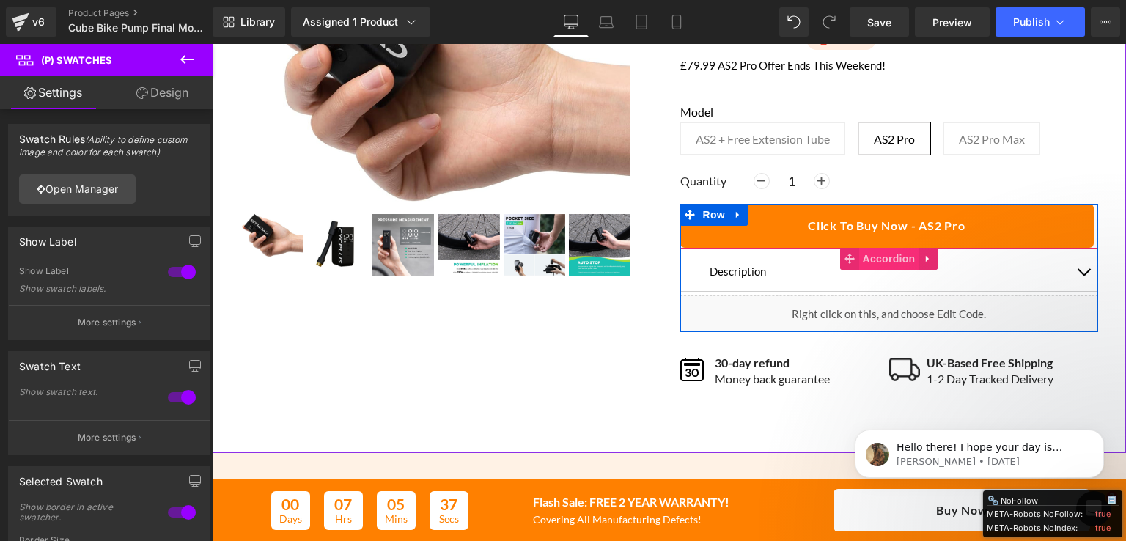
click at [882, 252] on span "Accordion" at bounding box center [890, 259] width 60 height 22
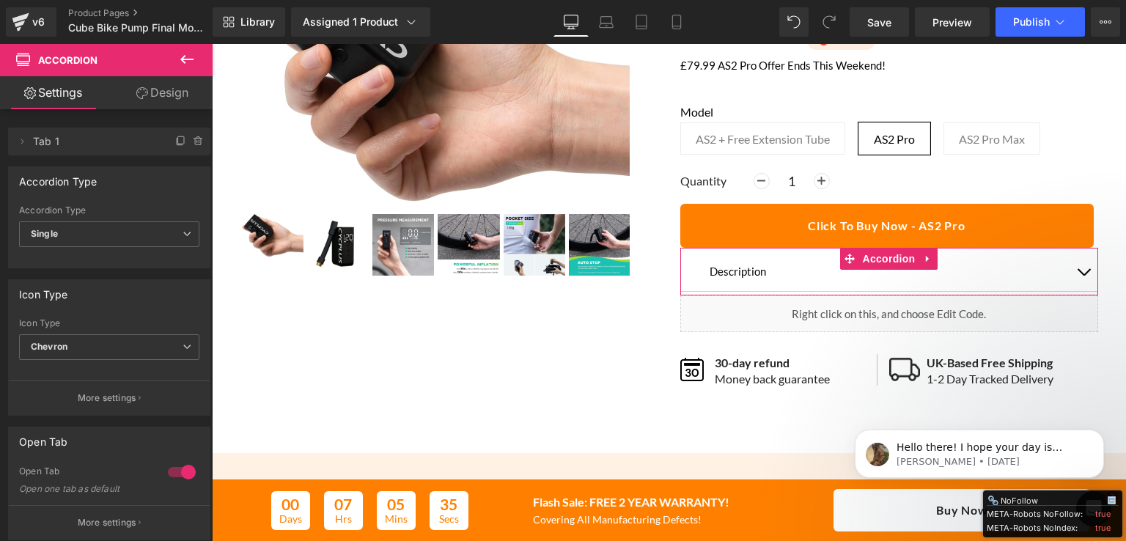
click at [158, 89] on link "Design" at bounding box center [162, 92] width 106 height 33
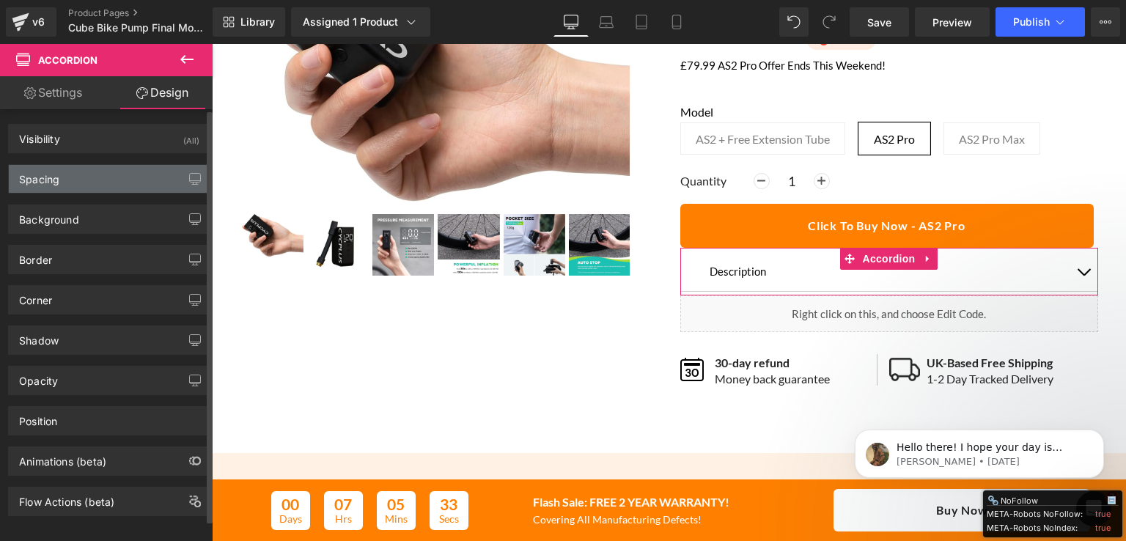
click at [67, 183] on div "Spacing" at bounding box center [109, 179] width 201 height 28
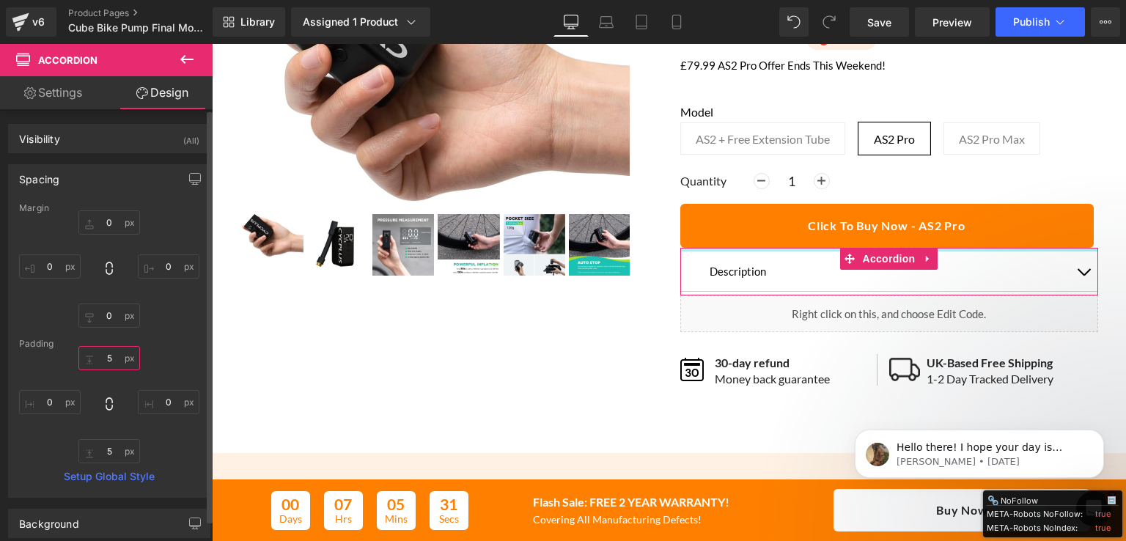
click at [109, 364] on input "text" at bounding box center [109, 358] width 62 height 24
click at [110, 358] on input "text" at bounding box center [109, 358] width 62 height 24
drag, startPoint x: 110, startPoint y: 358, endPoint x: 100, endPoint y: 359, distance: 9.6
click at [100, 359] on input "text" at bounding box center [109, 358] width 62 height 24
type input "10"
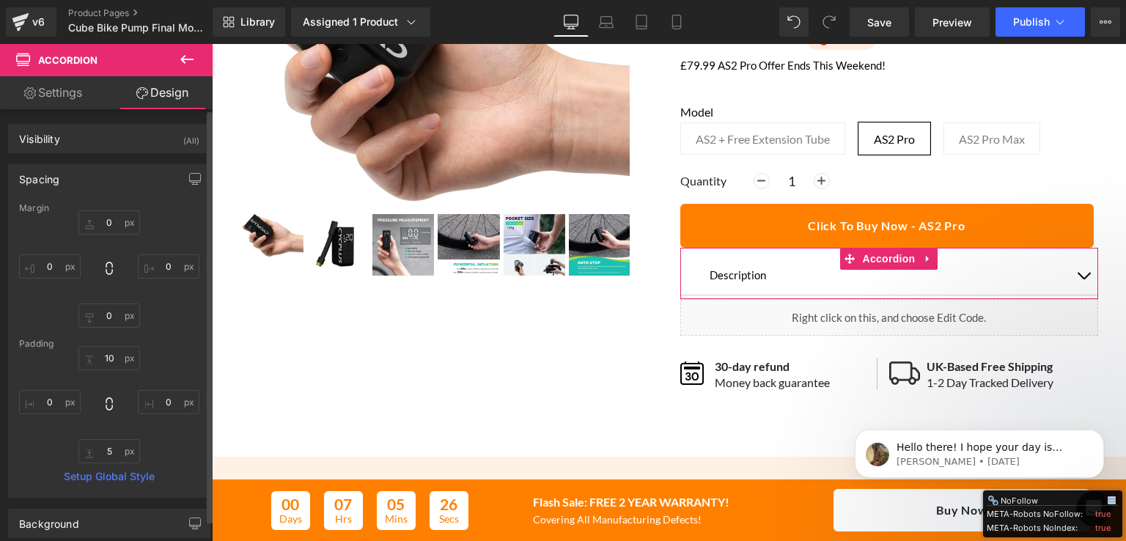
click at [171, 347] on div "Padding" at bounding box center [109, 344] width 180 height 10
click at [102, 359] on input "10" at bounding box center [109, 358] width 62 height 24
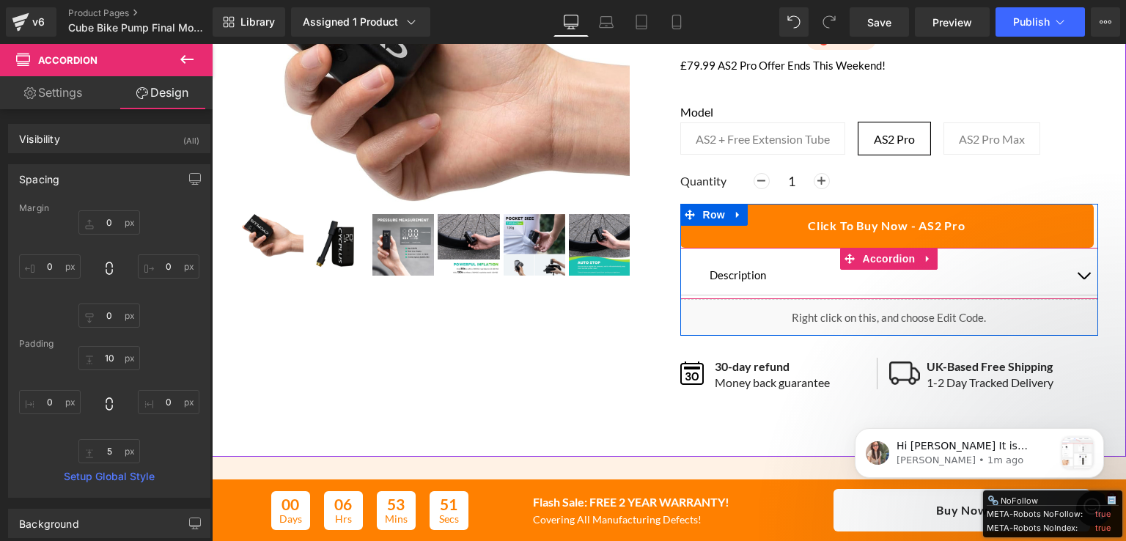
click at [1078, 282] on button "button" at bounding box center [1083, 275] width 29 height 40
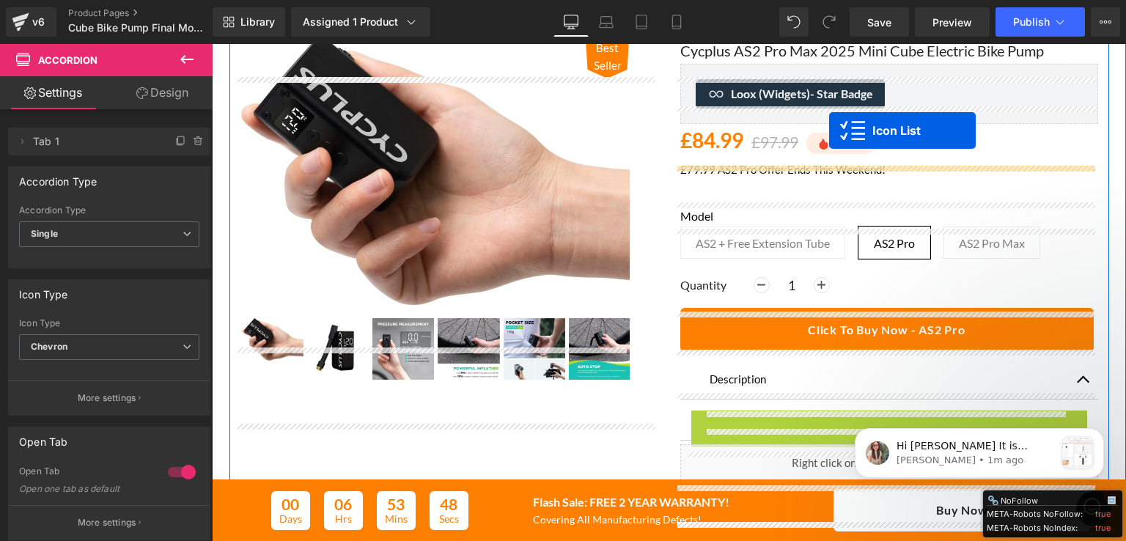
scroll to position [73, 0]
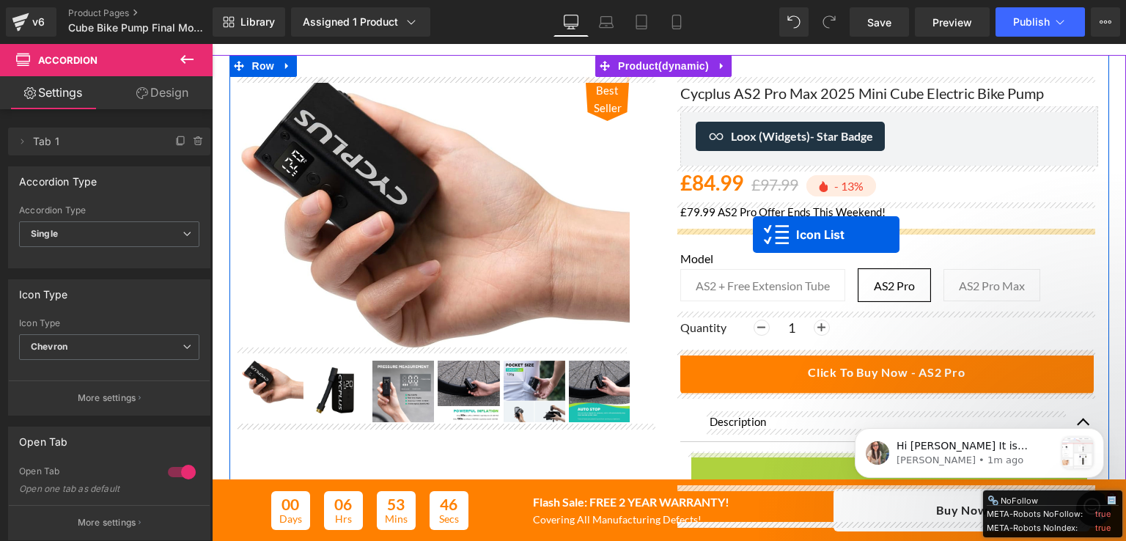
drag, startPoint x: 880, startPoint y: 316, endPoint x: 753, endPoint y: 235, distance: 150.7
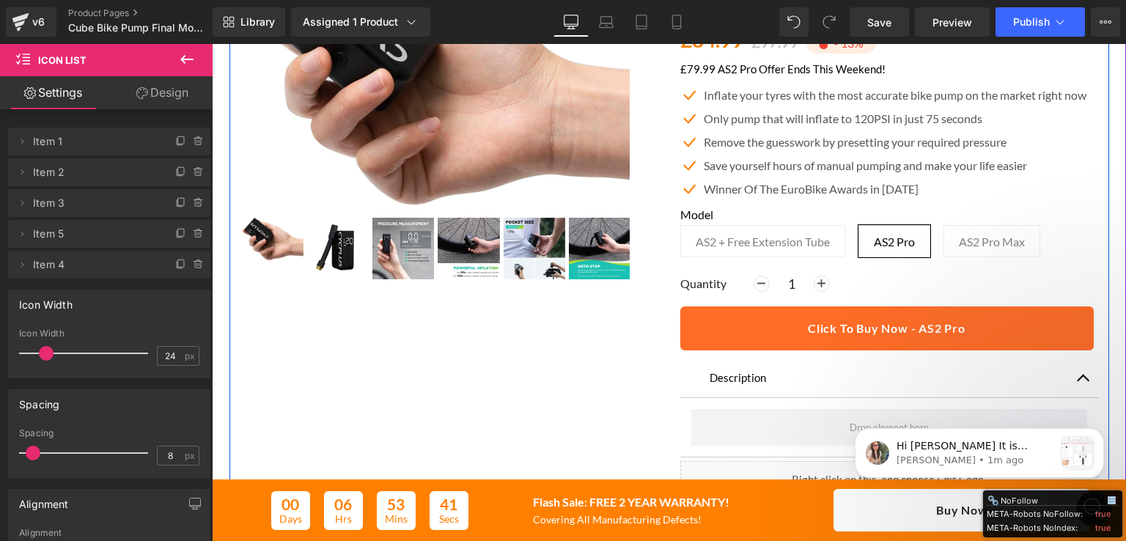
scroll to position [220, 0]
